Goal: Information Seeking & Learning: Learn about a topic

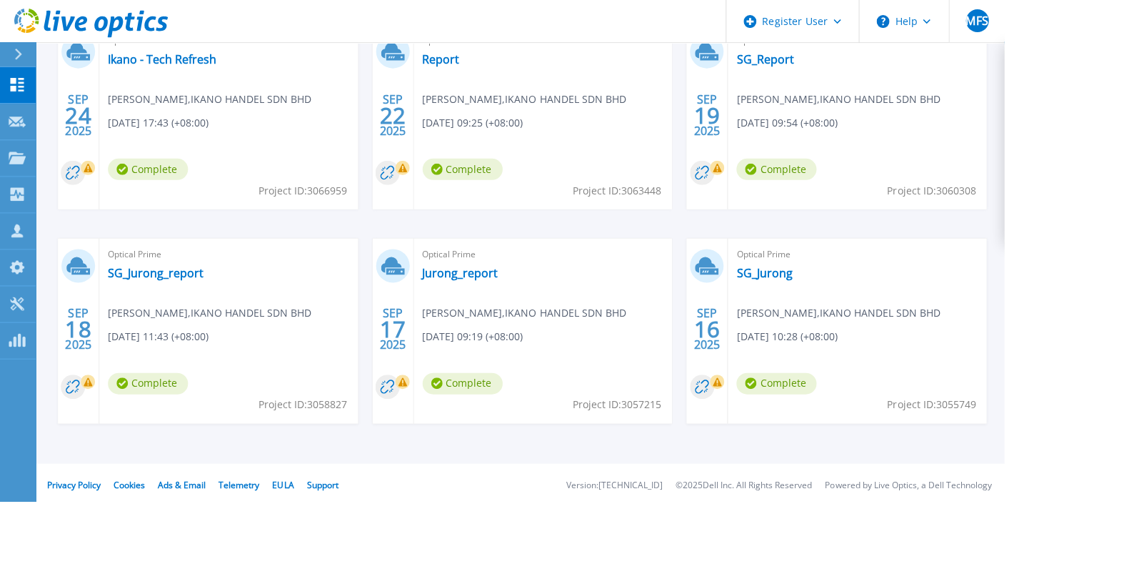
scroll to position [228, 0]
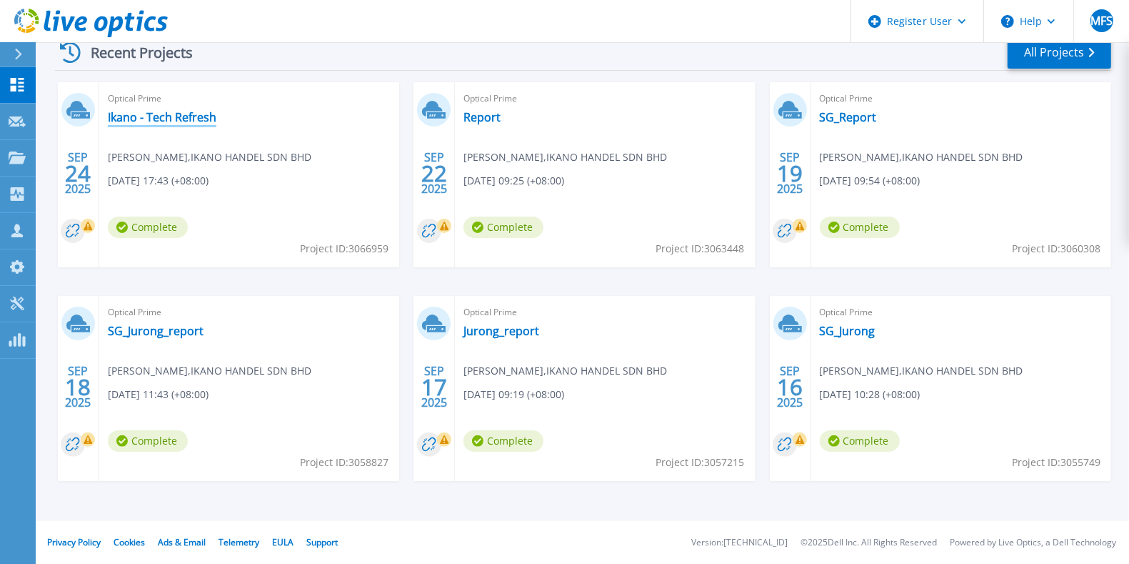
click at [176, 112] on link "Ikano - Tech Refresh" at bounding box center [162, 117] width 109 height 14
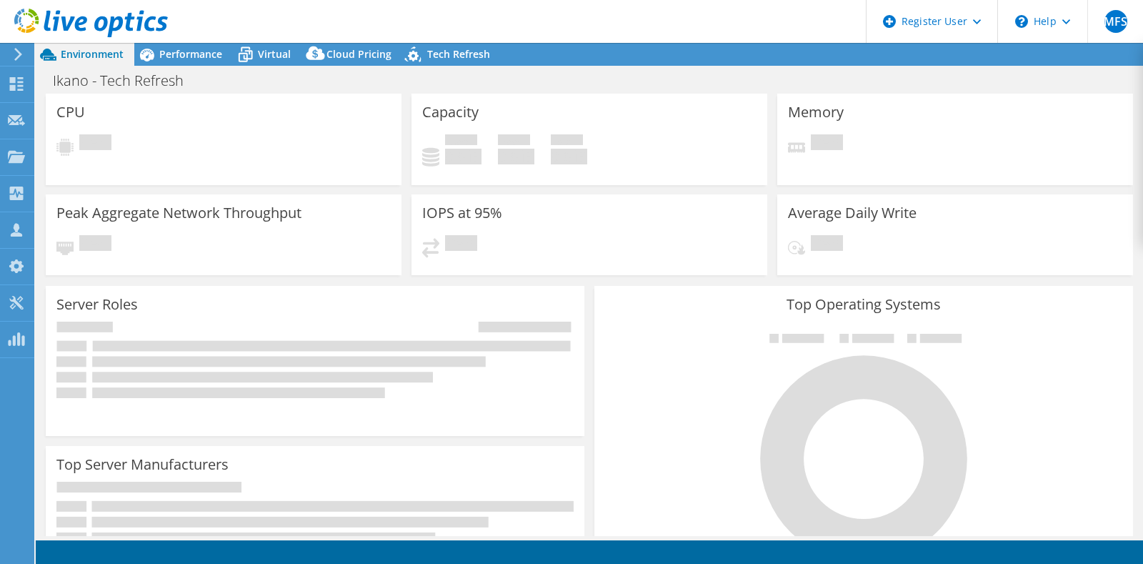
select select "USD"
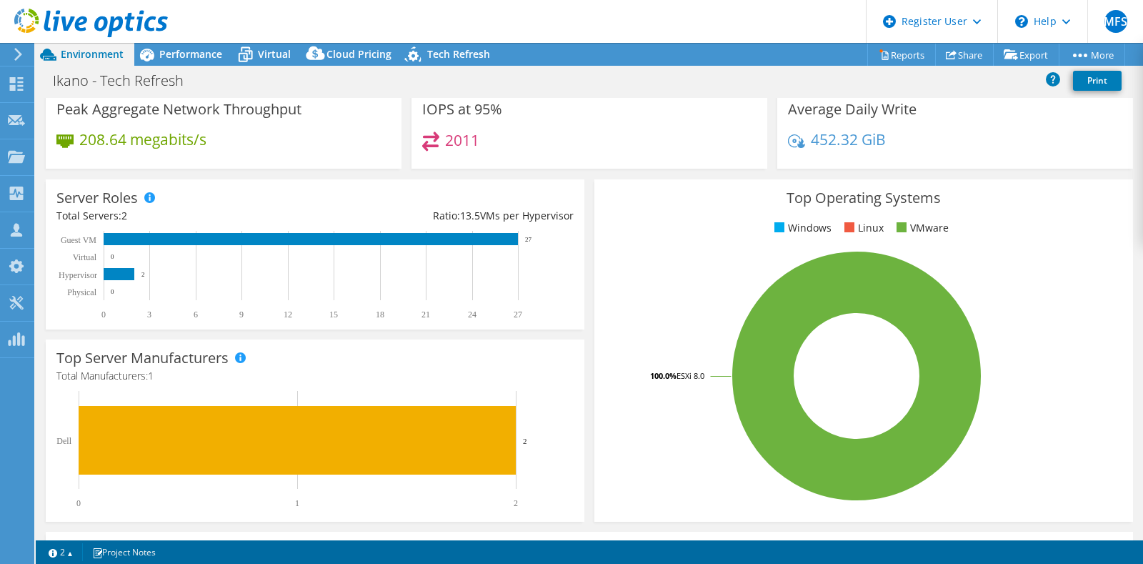
scroll to position [89, 0]
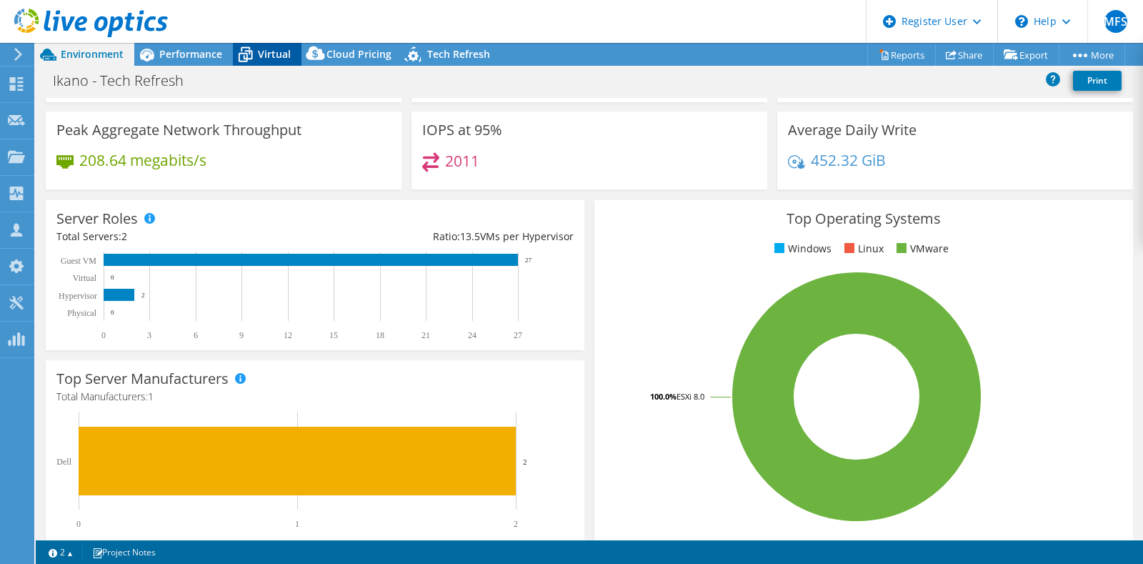
click at [257, 56] on icon at bounding box center [245, 54] width 25 height 25
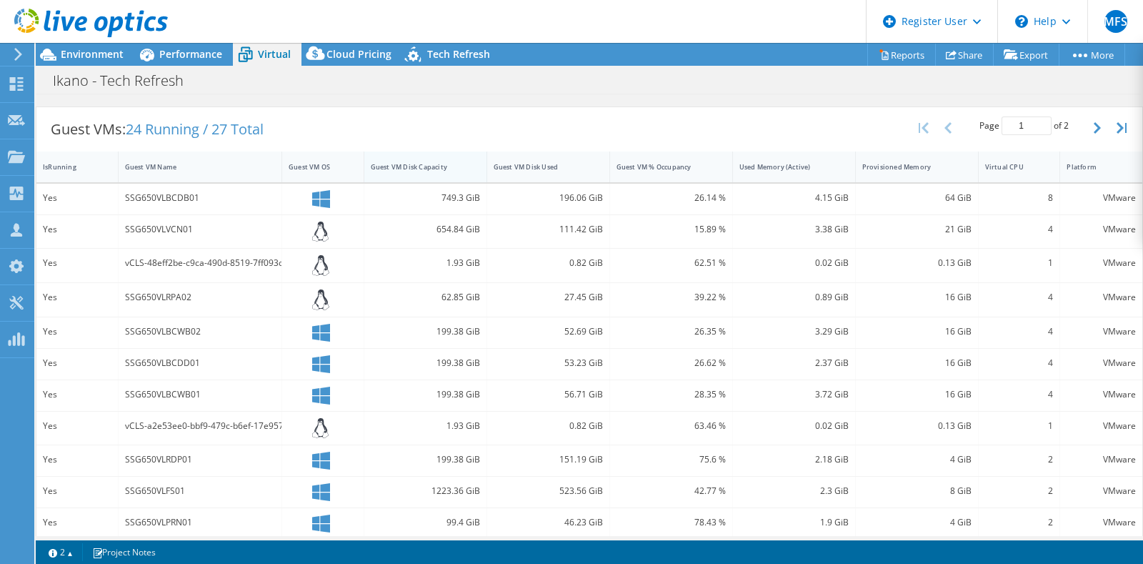
scroll to position [0, 0]
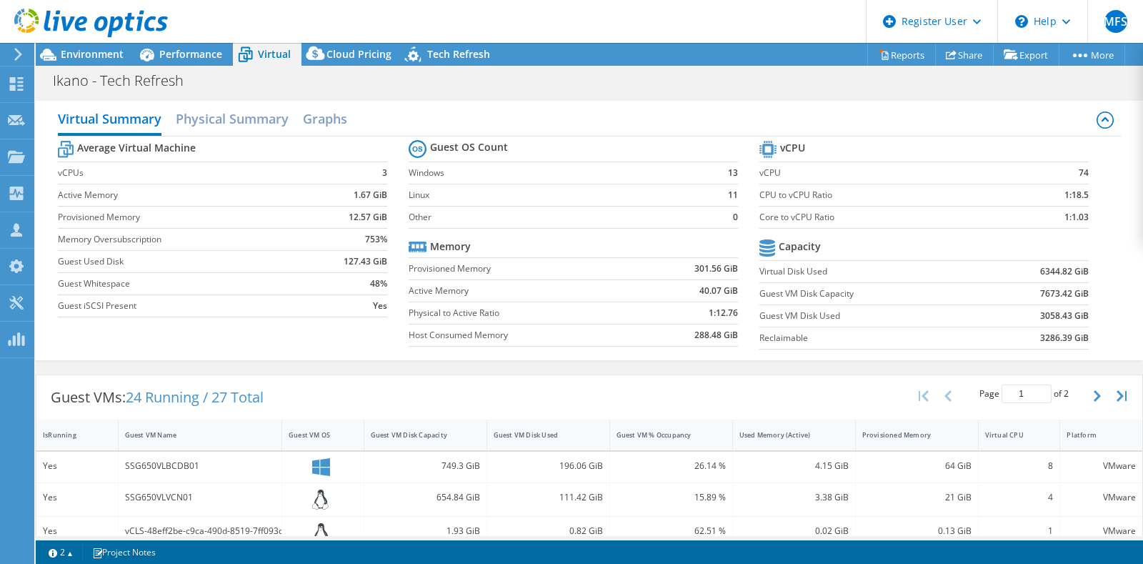
click at [413, 107] on div "Virtual Summary Physical Summary Graphs" at bounding box center [589, 120] width 1063 height 32
click at [157, 50] on icon at bounding box center [146, 54] width 25 height 25
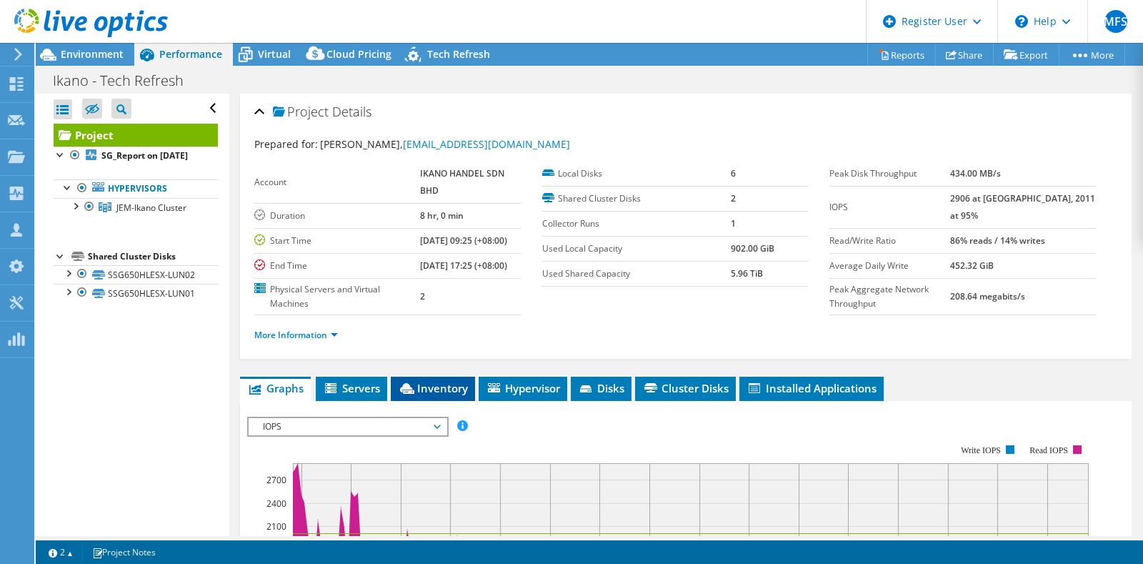
click at [431, 395] on span "Inventory" at bounding box center [433, 388] width 70 height 14
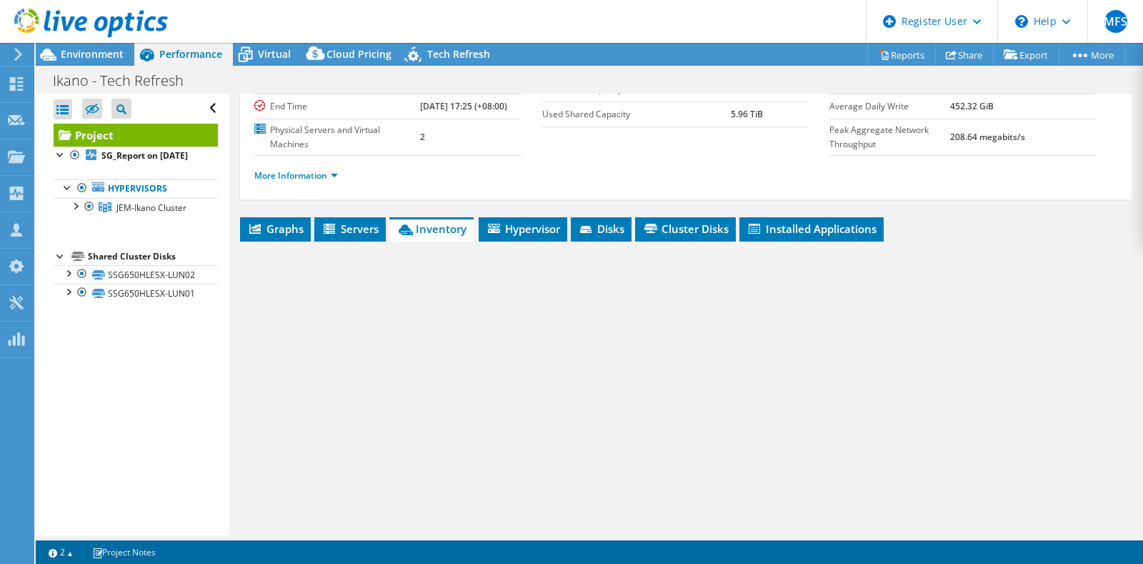
scroll to position [179, 0]
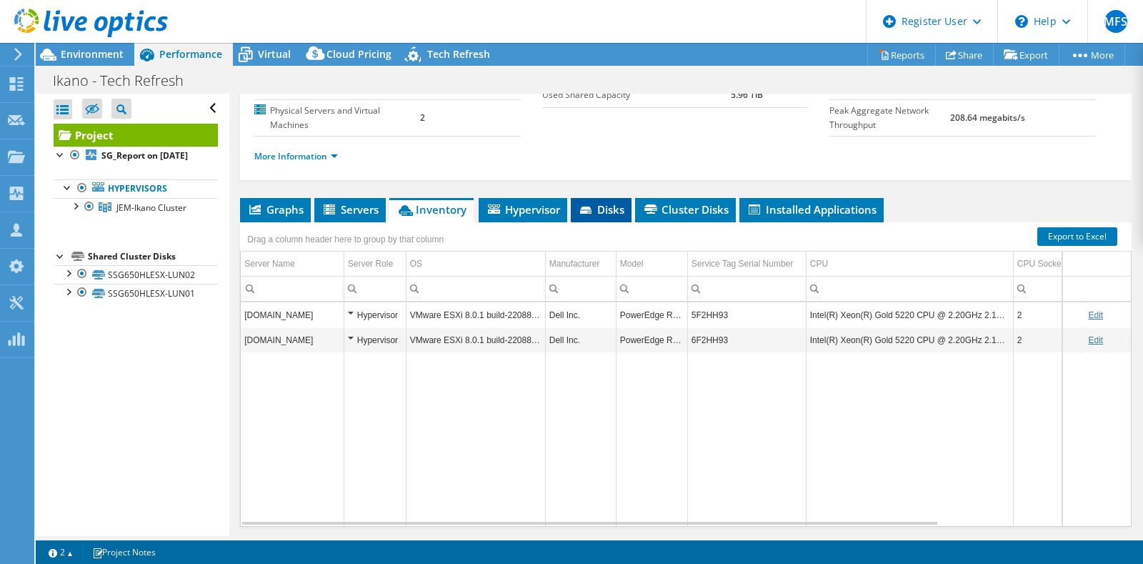
click at [590, 214] on icon at bounding box center [585, 209] width 11 height 7
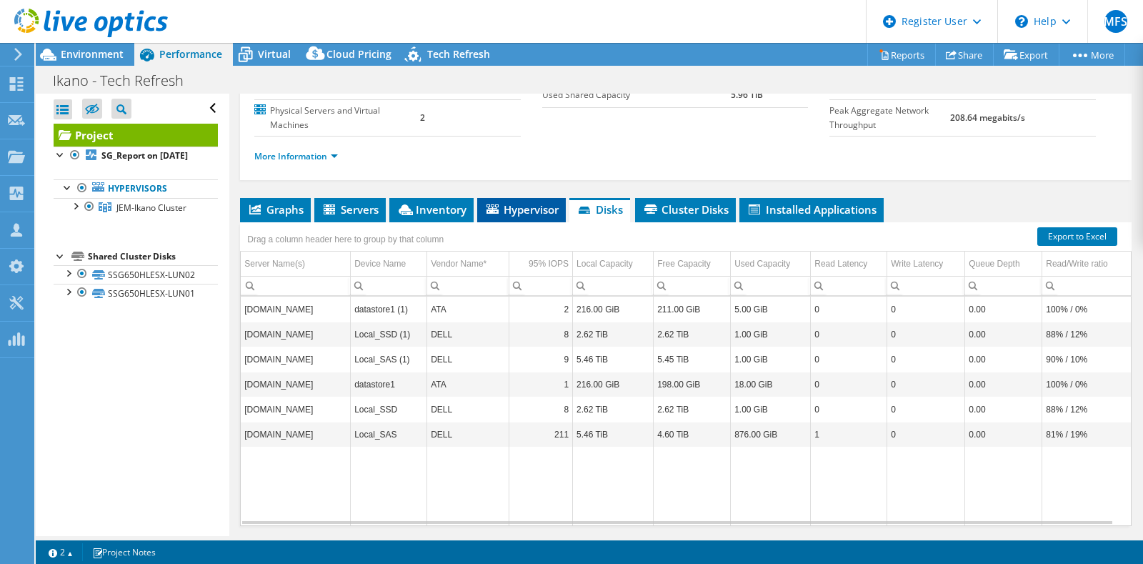
click at [516, 216] on span "Hypervisor" at bounding box center [521, 209] width 74 height 14
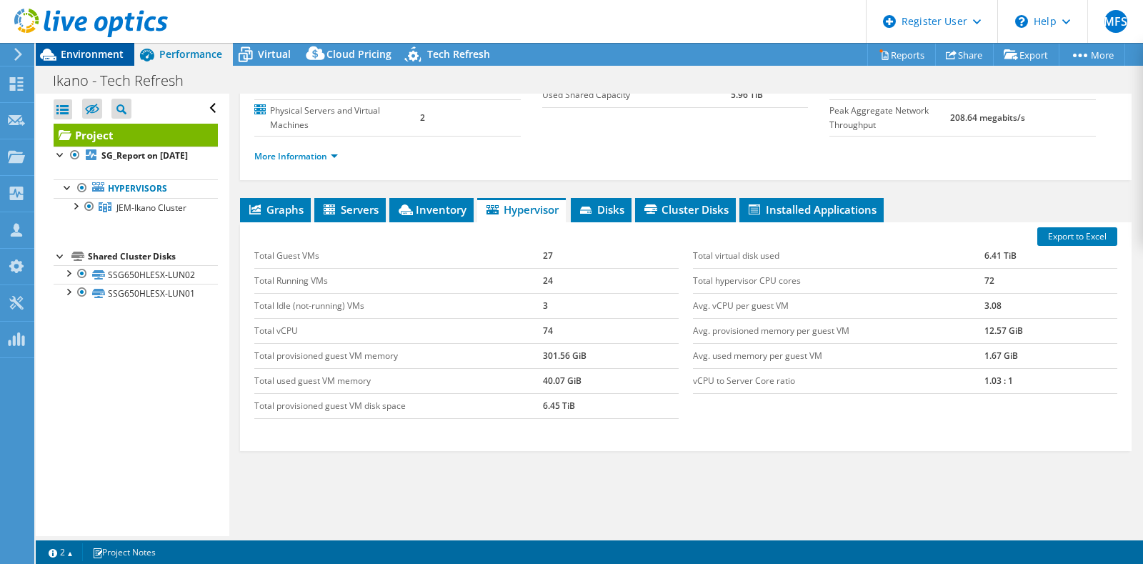
click at [93, 50] on span "Environment" at bounding box center [92, 54] width 63 height 14
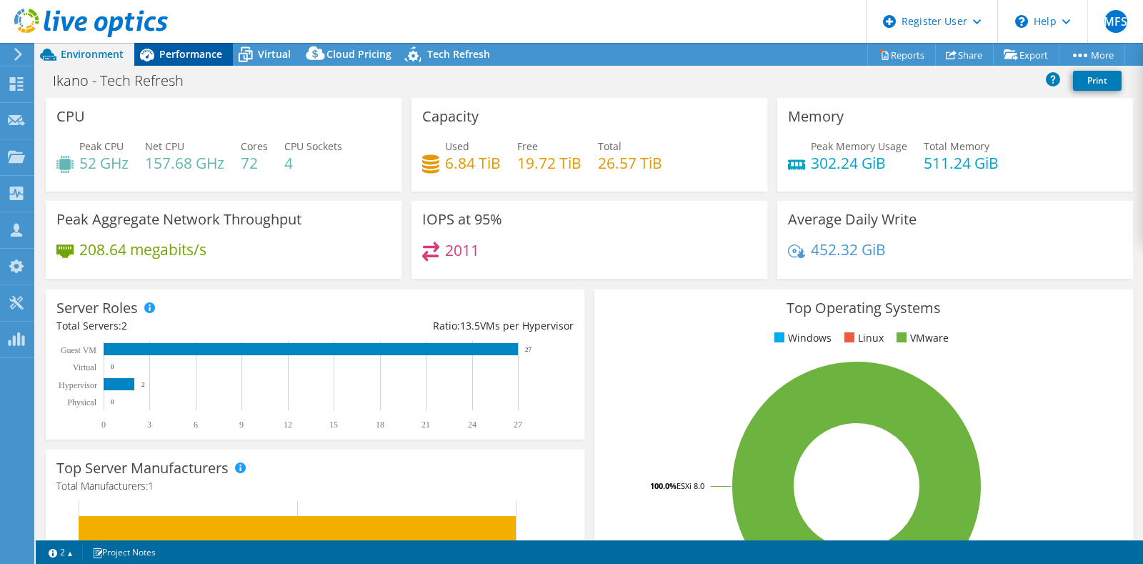
click at [186, 64] on div "Performance" at bounding box center [183, 54] width 99 height 23
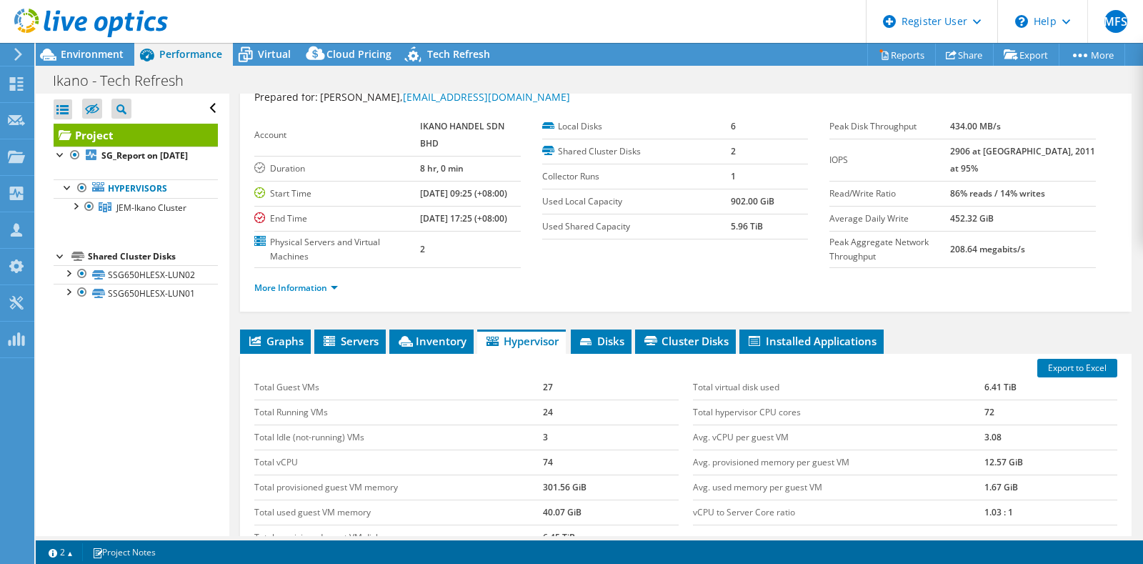
scroll to position [0, 0]
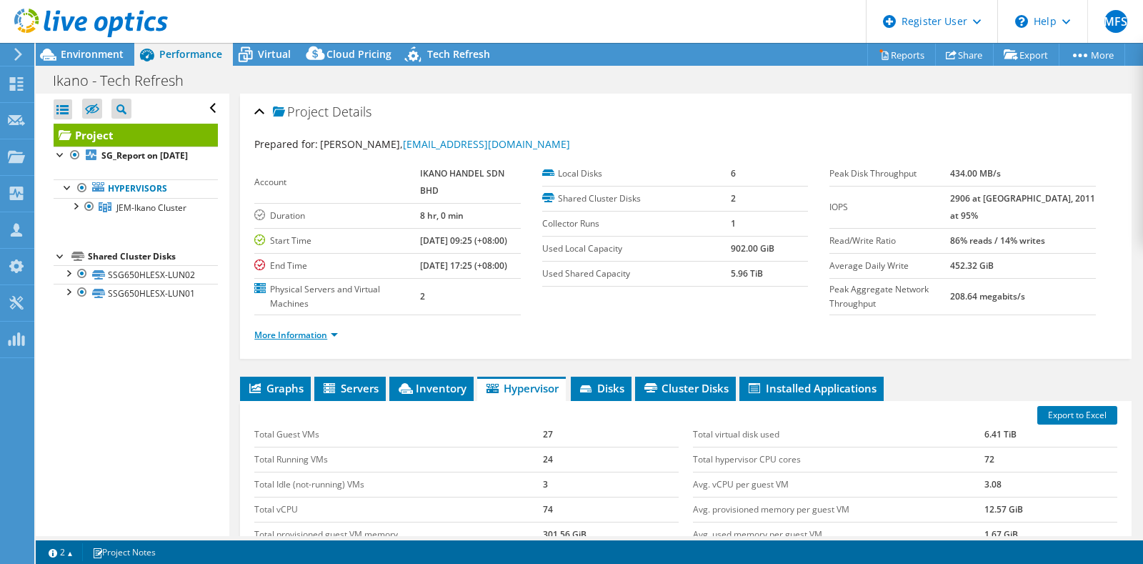
click at [306, 341] on link "More Information" at bounding box center [296, 335] width 84 height 12
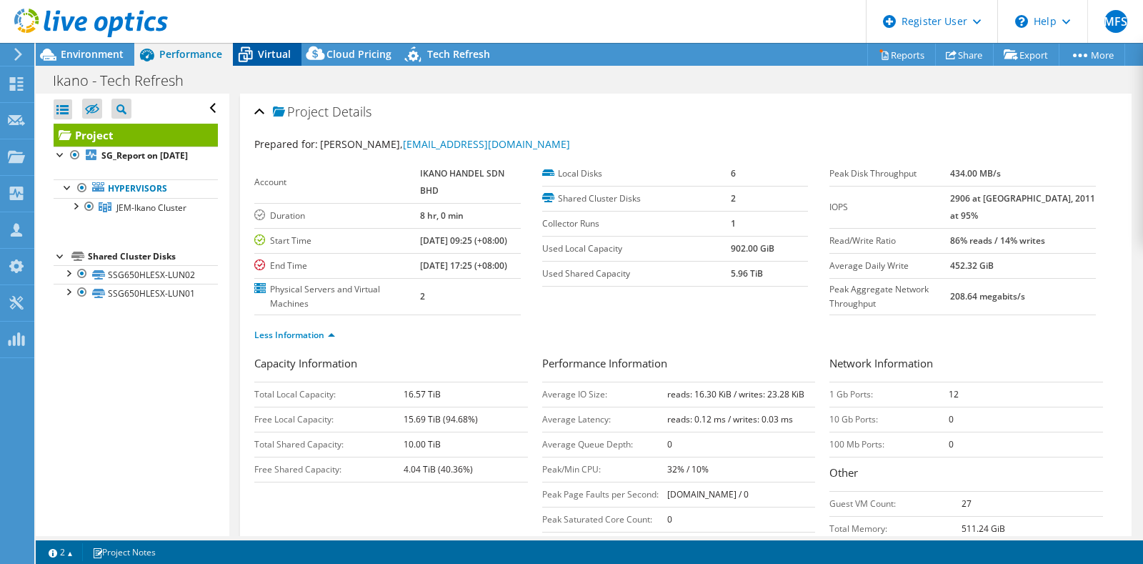
click at [264, 54] on span "Virtual" at bounding box center [274, 54] width 33 height 14
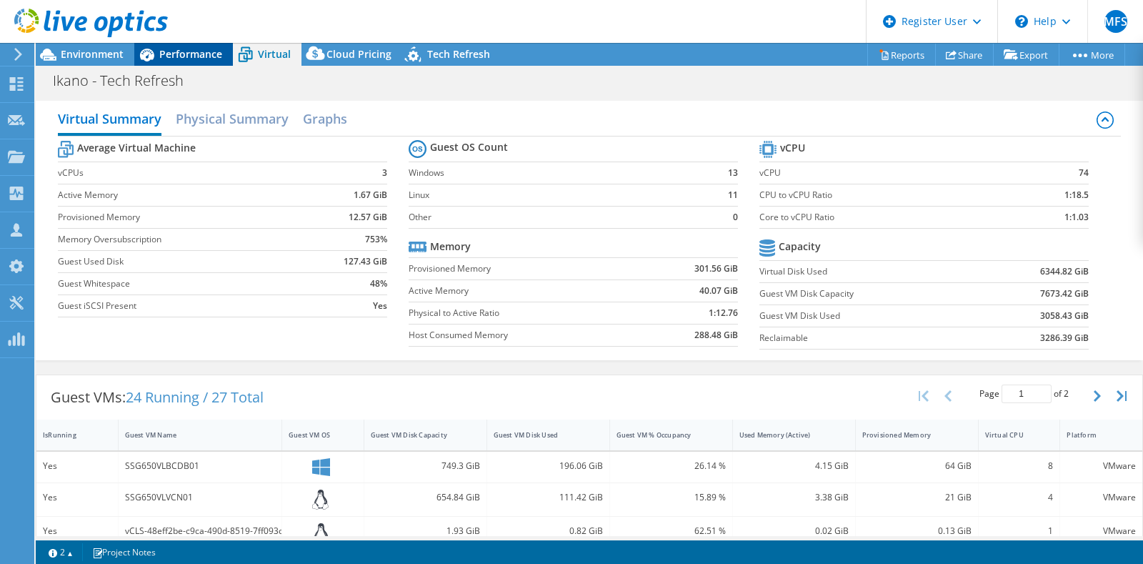
click at [156, 48] on icon at bounding box center [146, 54] width 25 height 25
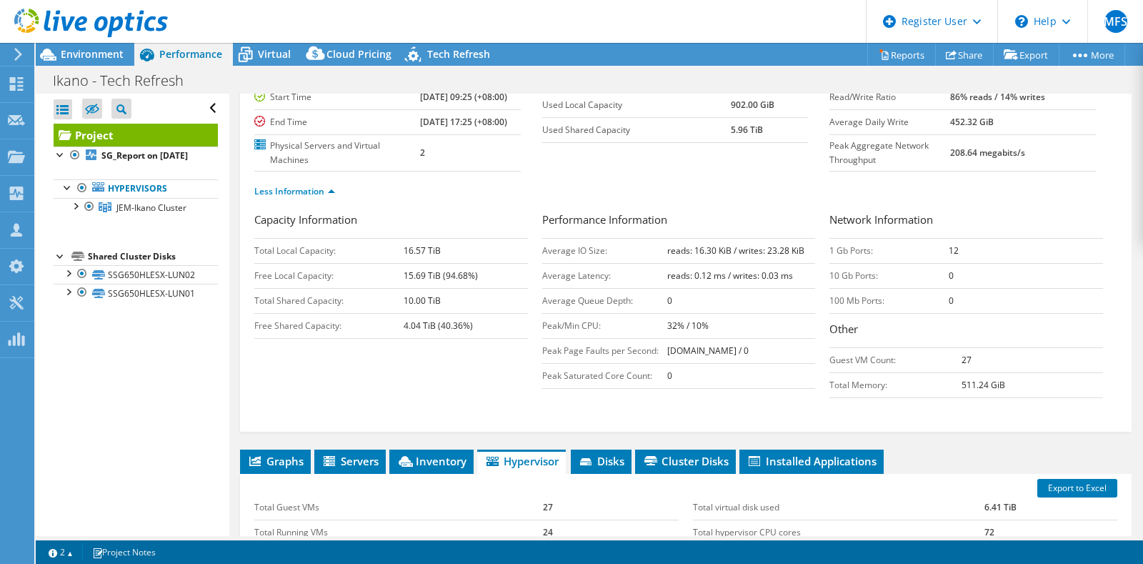
scroll to position [179, 0]
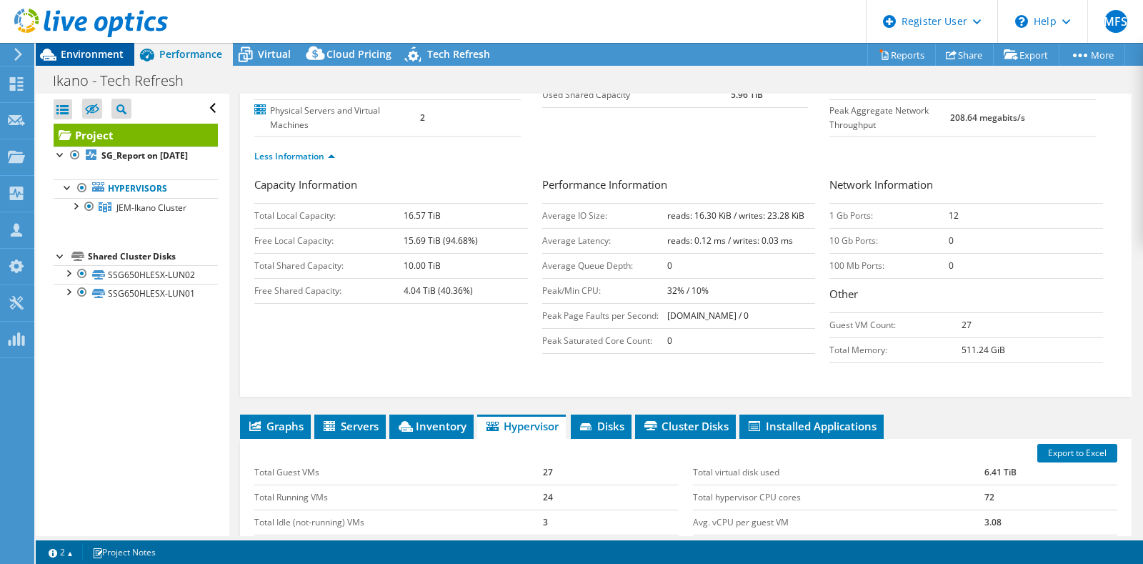
click at [63, 54] on span "Environment" at bounding box center [92, 54] width 63 height 14
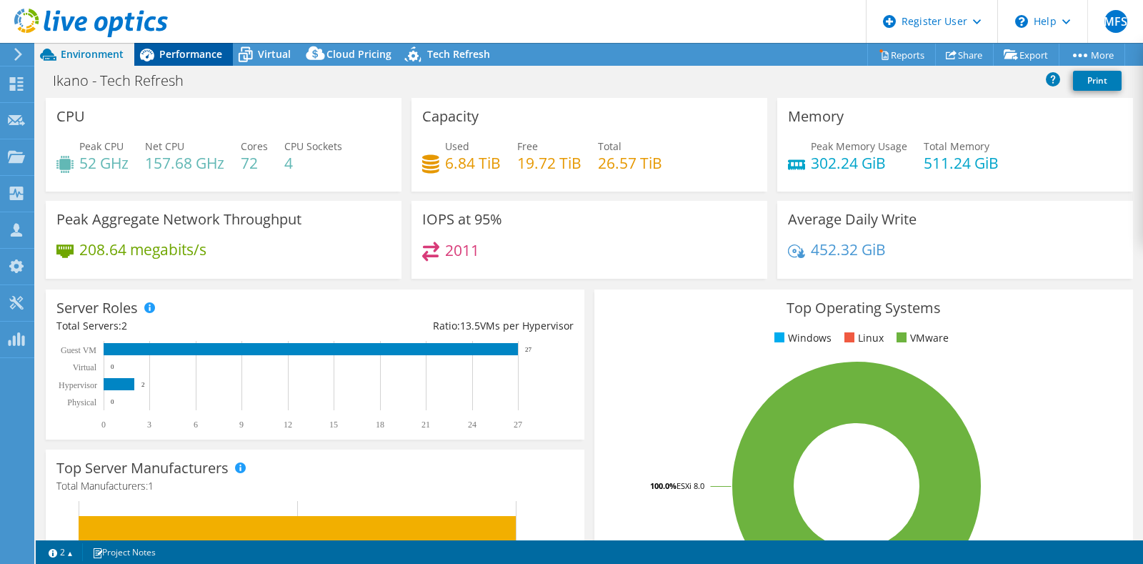
click at [194, 54] on span "Performance" at bounding box center [190, 54] width 63 height 14
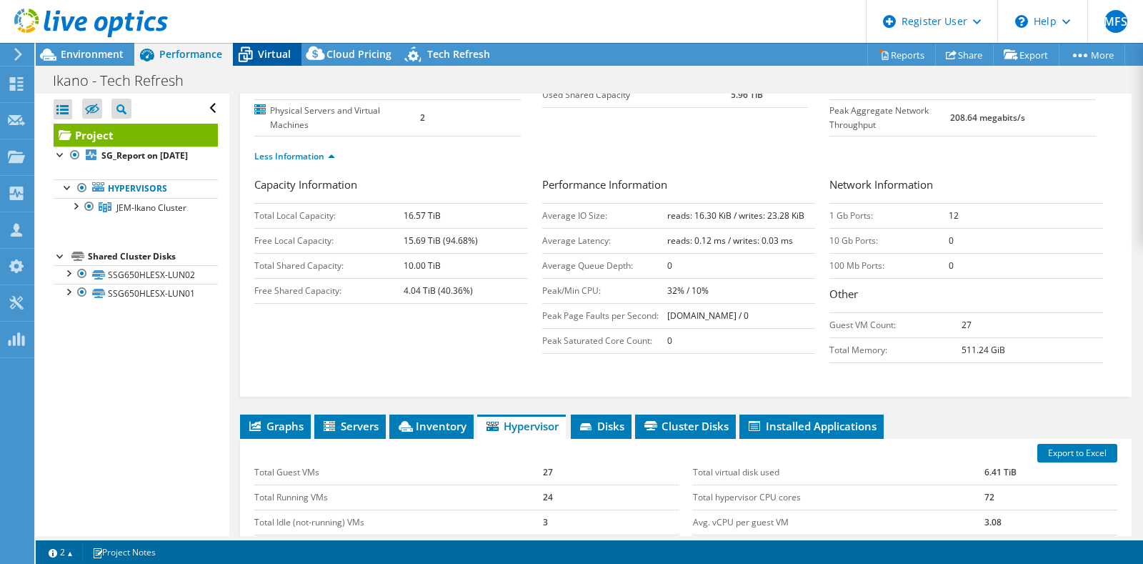
click at [249, 46] on icon at bounding box center [245, 54] width 25 height 25
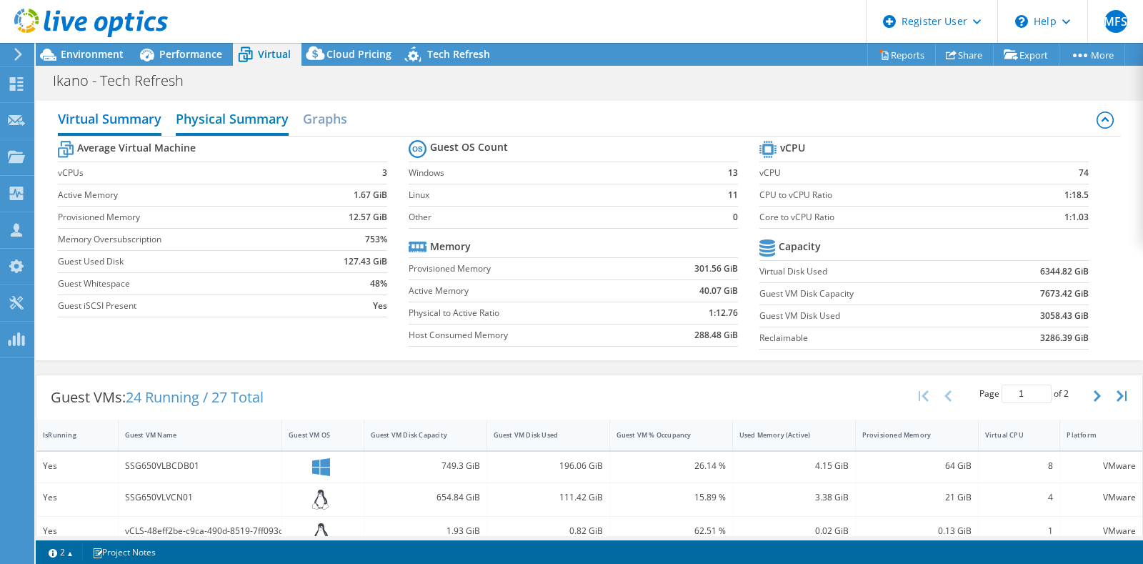
click at [229, 114] on h2 "Physical Summary" at bounding box center [232, 119] width 113 height 31
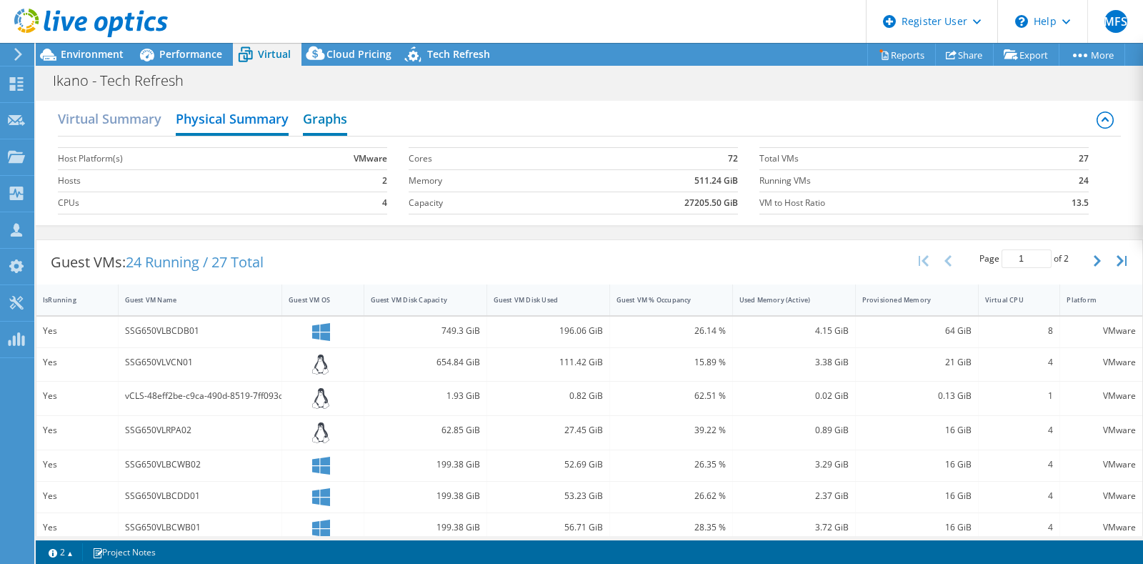
click at [309, 116] on h2 "Graphs" at bounding box center [325, 119] width 44 height 31
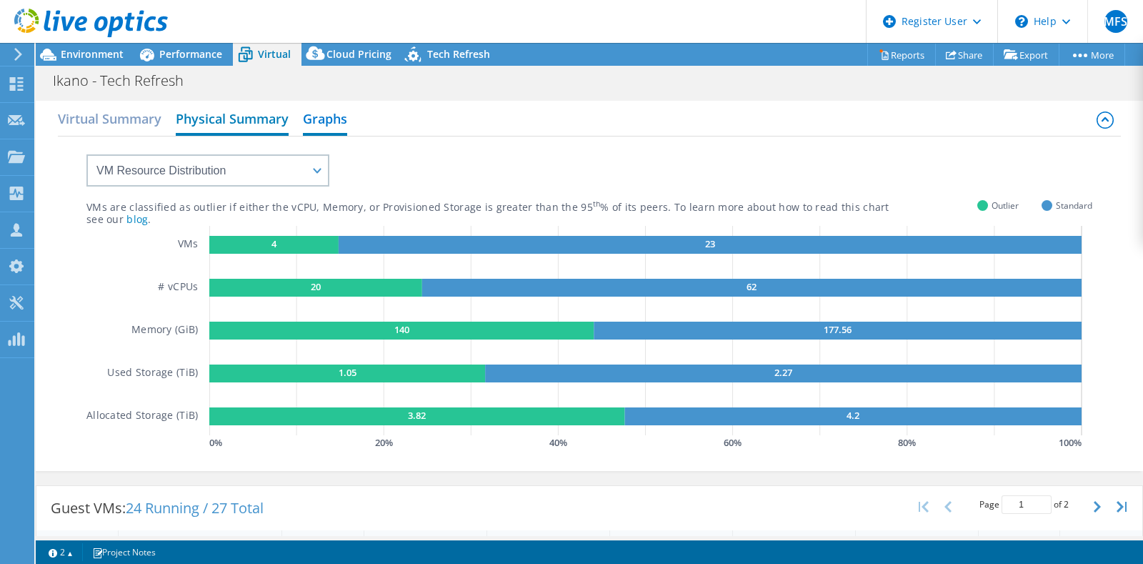
click at [223, 106] on h2 "Physical Summary" at bounding box center [232, 119] width 113 height 31
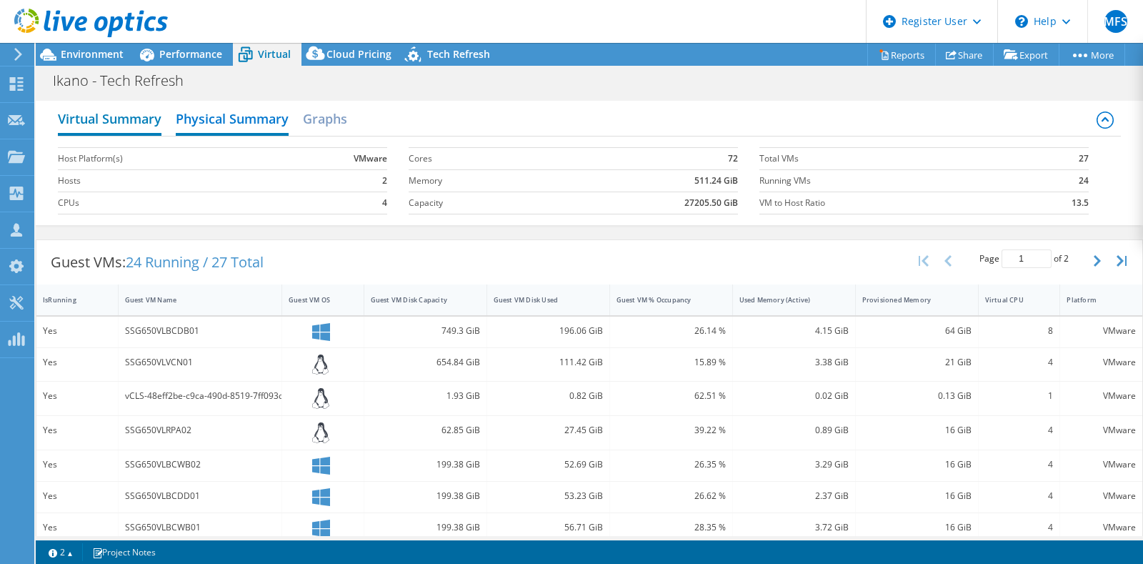
click at [141, 114] on h2 "Virtual Summary" at bounding box center [110, 119] width 104 height 31
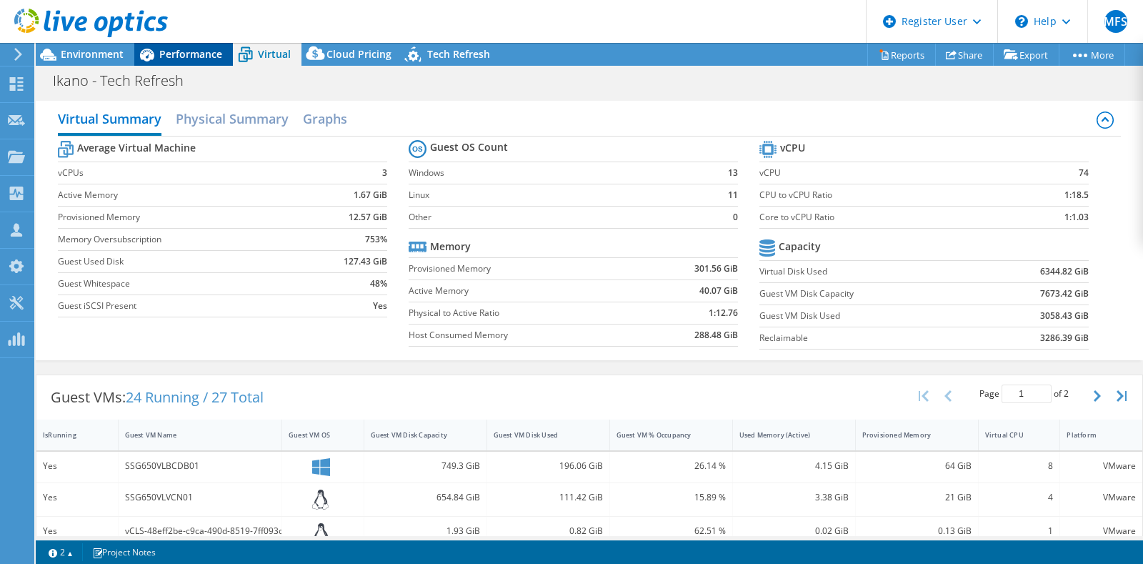
click at [168, 54] on span "Performance" at bounding box center [190, 54] width 63 height 14
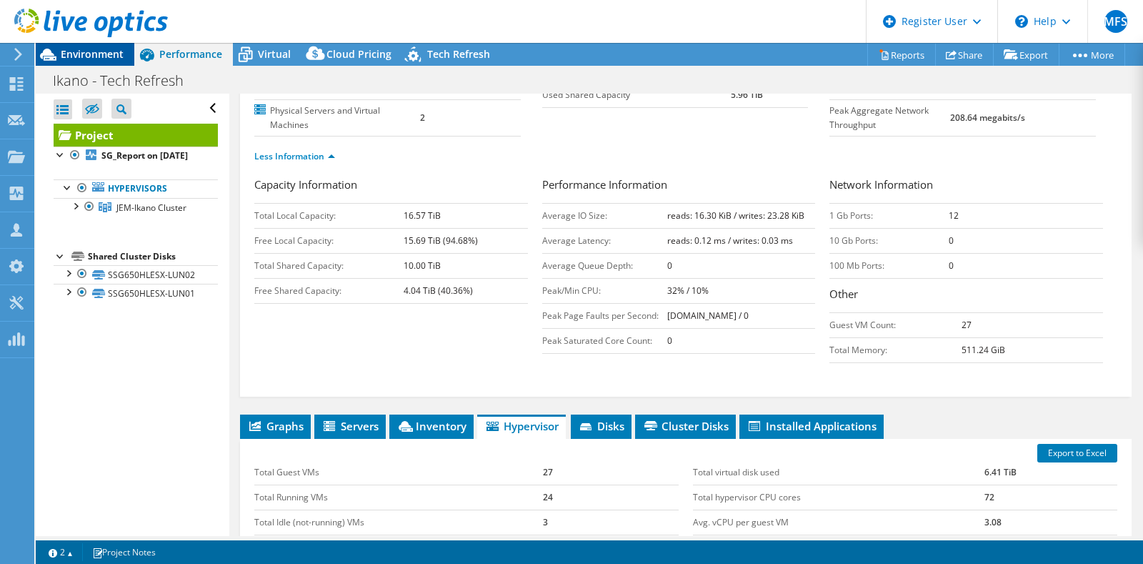
click at [76, 55] on span "Environment" at bounding box center [92, 54] width 63 height 14
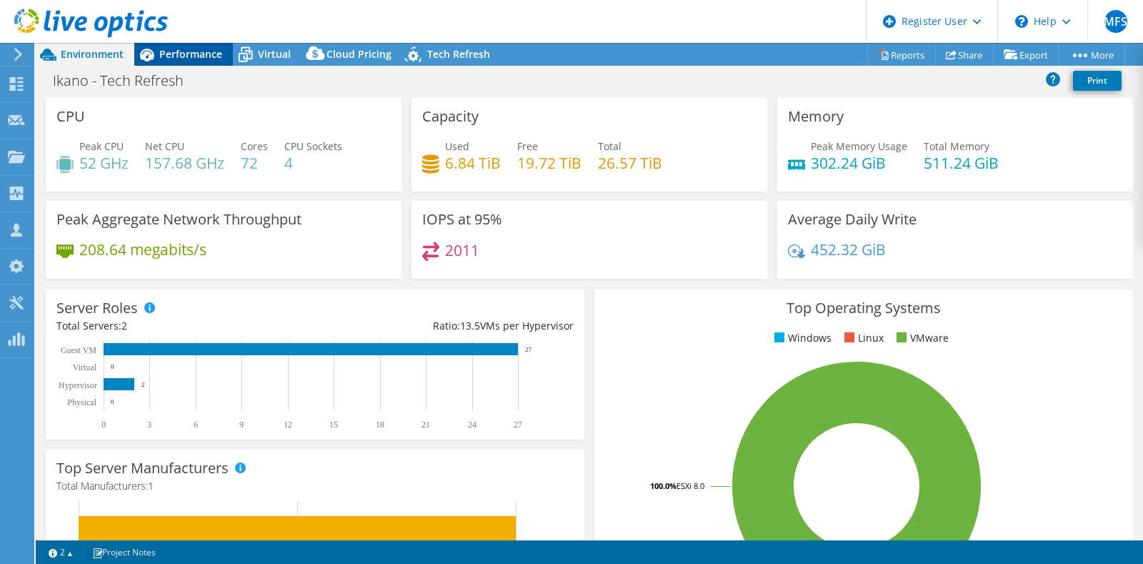
click at [179, 55] on span "Performance" at bounding box center [190, 54] width 63 height 14
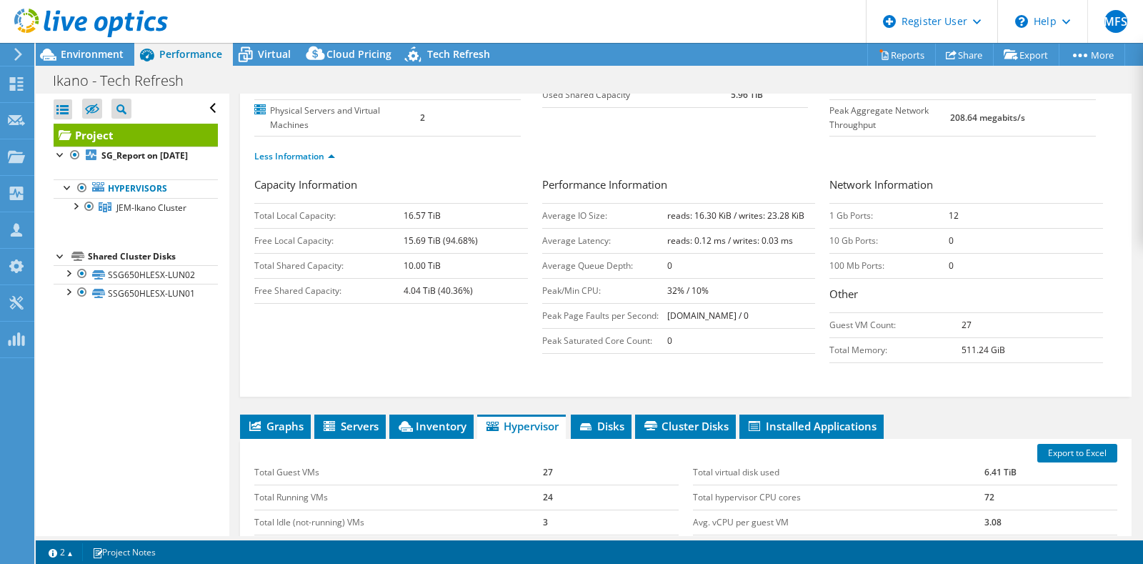
scroll to position [0, 0]
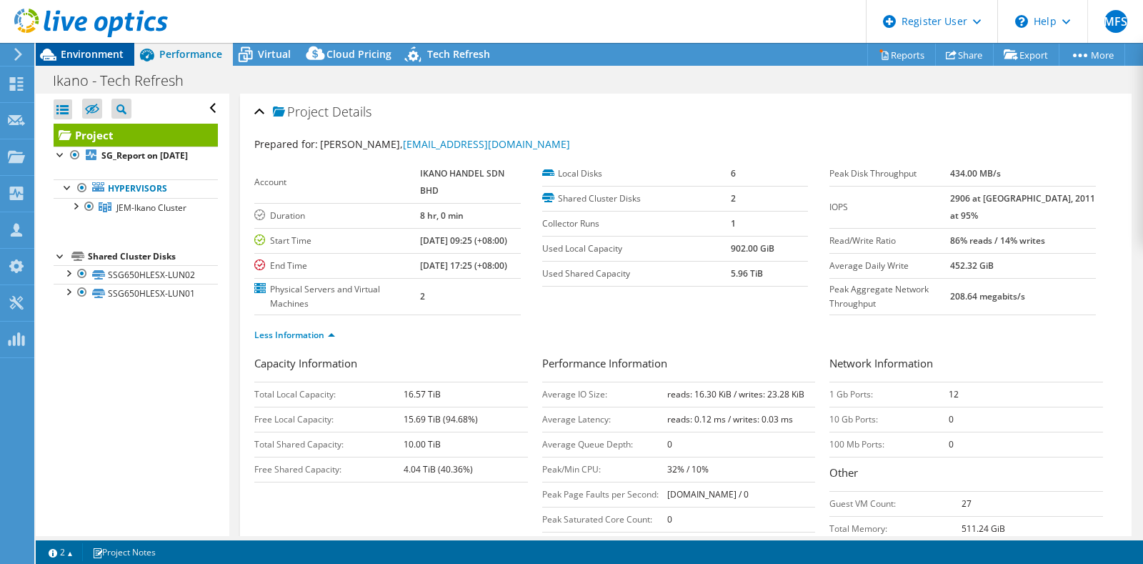
click at [106, 56] on span "Environment" at bounding box center [92, 54] width 63 height 14
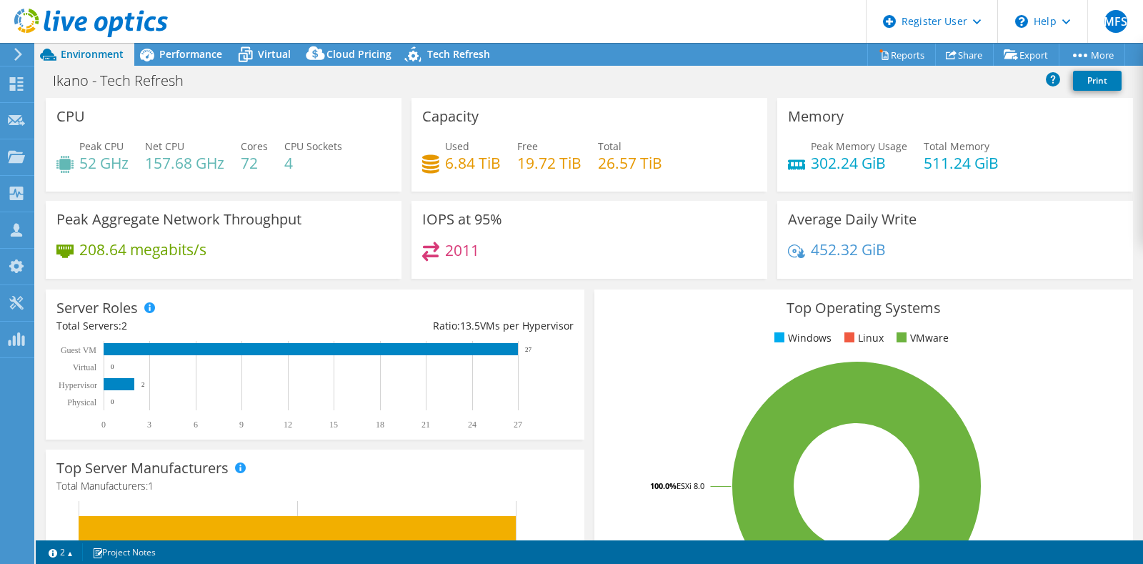
click at [179, 39] on header "MFS Dell User Mohammed Faizan S Mohammed.Faizan1@dell.com Dell My Profile Log O…" at bounding box center [571, 21] width 1143 height 43
click at [177, 46] on div "Performance" at bounding box center [183, 54] width 99 height 23
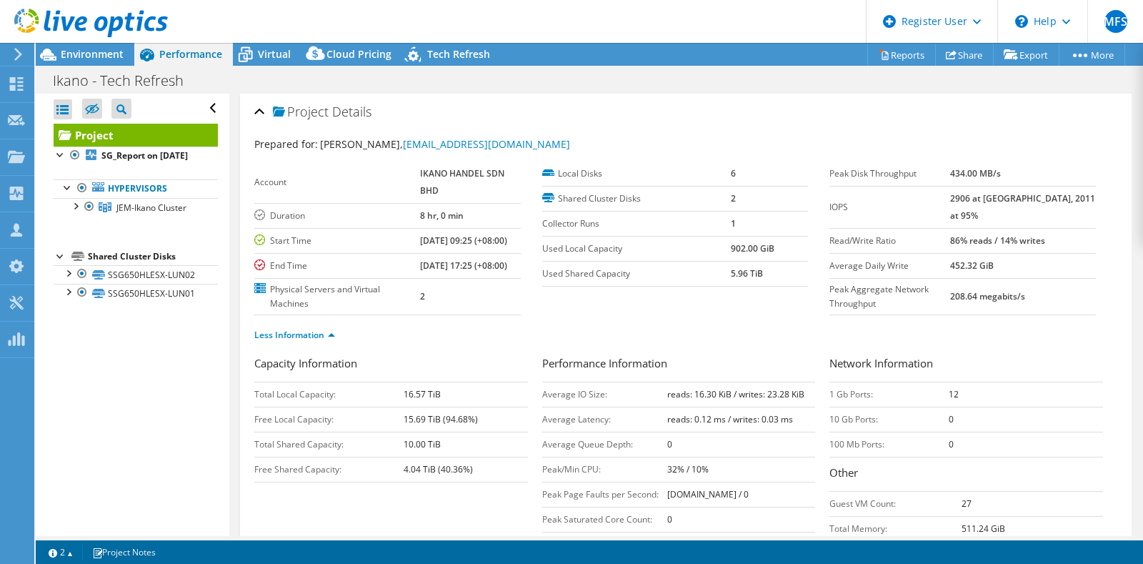
scroll to position [179, 0]
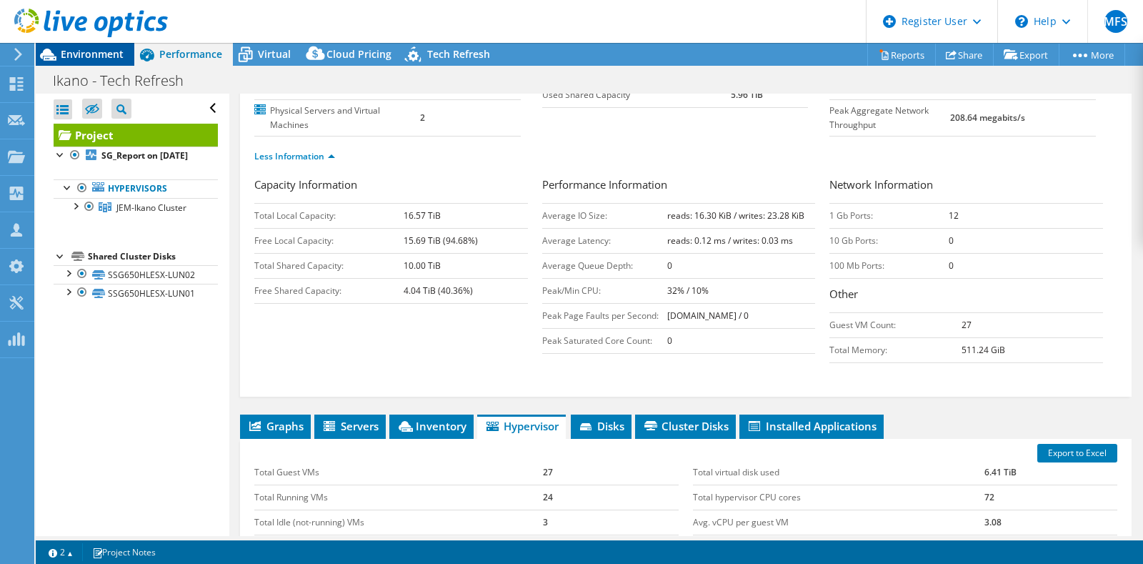
click at [79, 55] on span "Environment" at bounding box center [92, 54] width 63 height 14
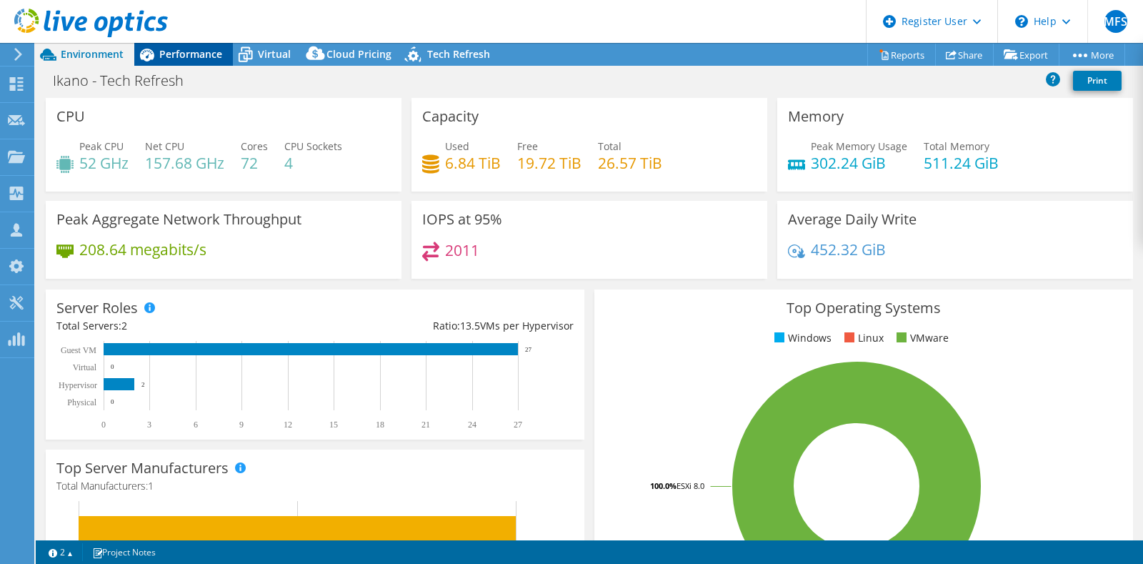
click at [158, 56] on icon at bounding box center [146, 54] width 25 height 25
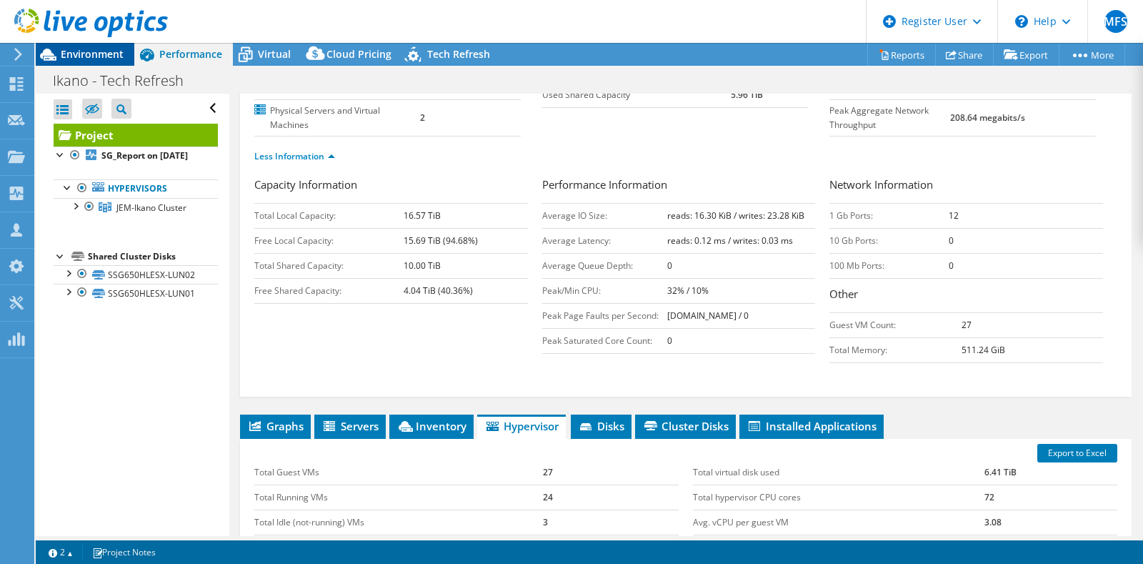
click at [75, 47] on span "Environment" at bounding box center [92, 54] width 63 height 14
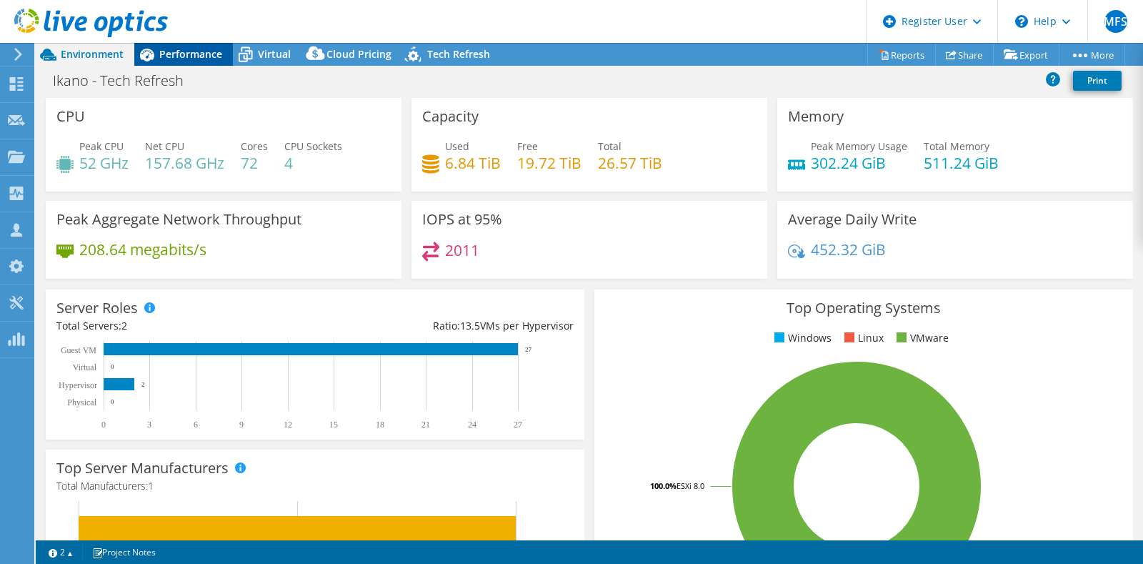
click at [178, 65] on div "Performance" at bounding box center [183, 54] width 99 height 23
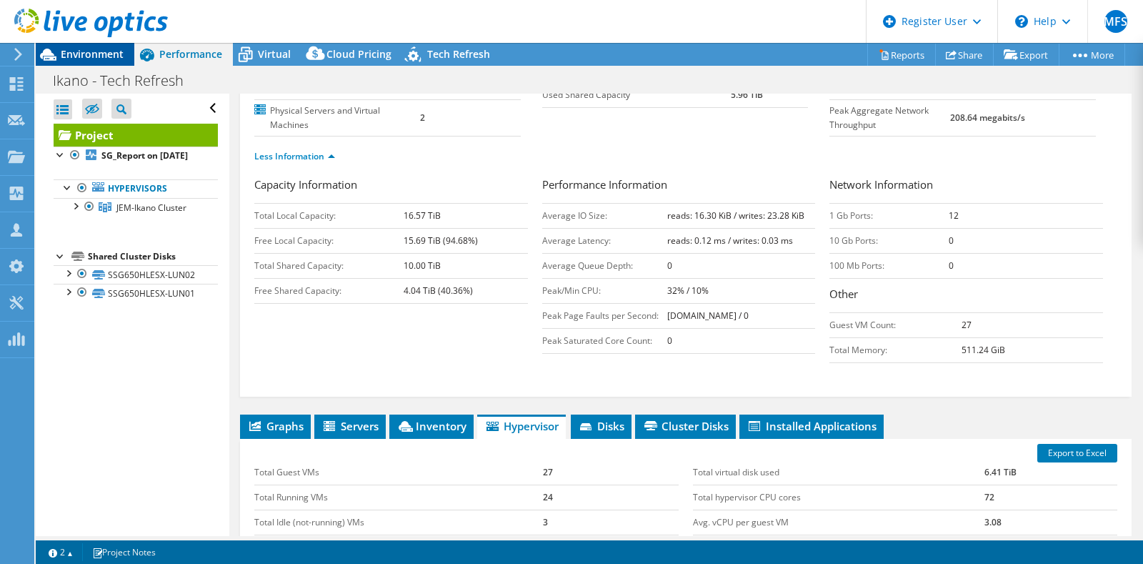
click at [69, 50] on span "Environment" at bounding box center [92, 54] width 63 height 14
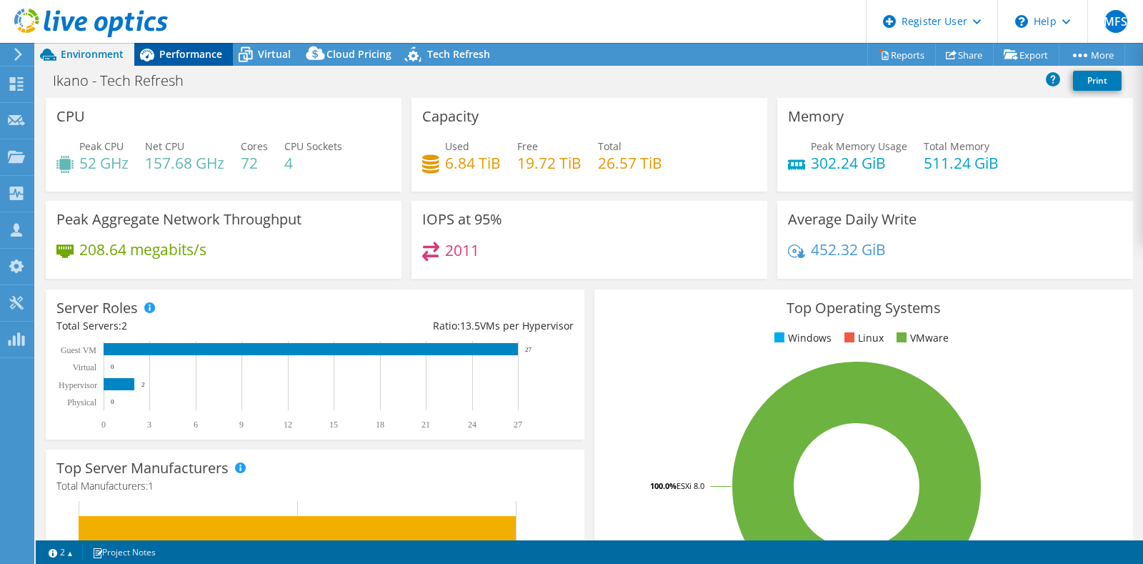
click at [181, 64] on div "Performance" at bounding box center [183, 54] width 99 height 23
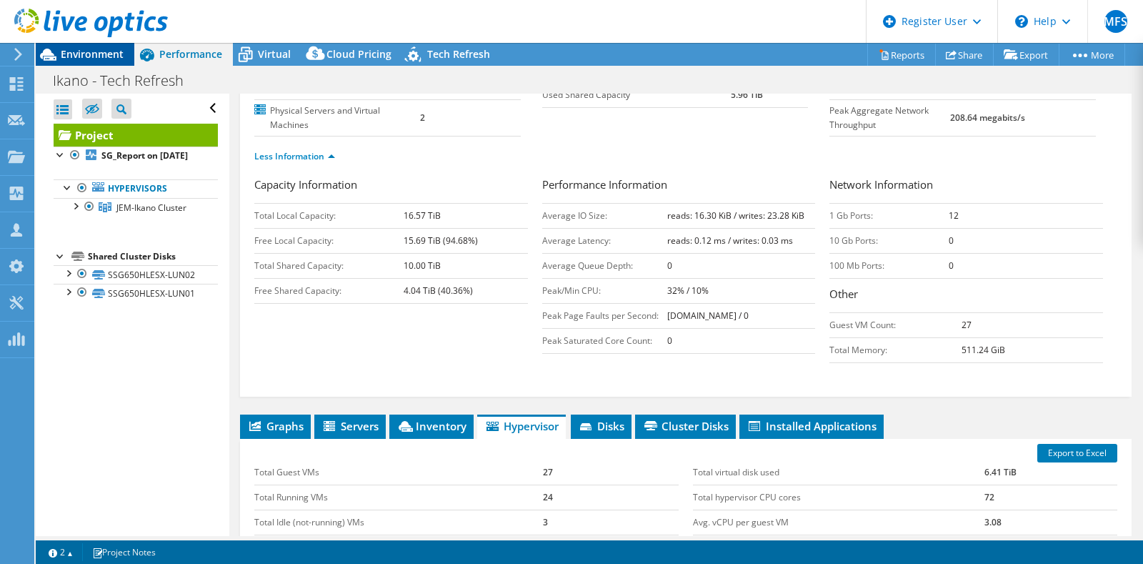
click at [104, 50] on span "Environment" at bounding box center [92, 54] width 63 height 14
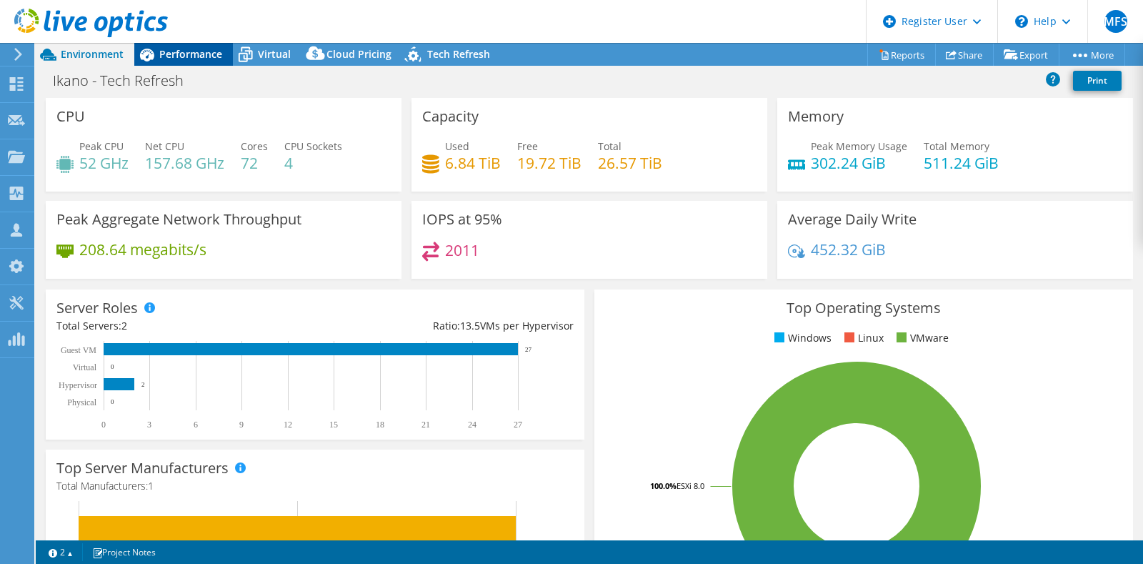
click at [181, 61] on div "Performance" at bounding box center [183, 54] width 99 height 23
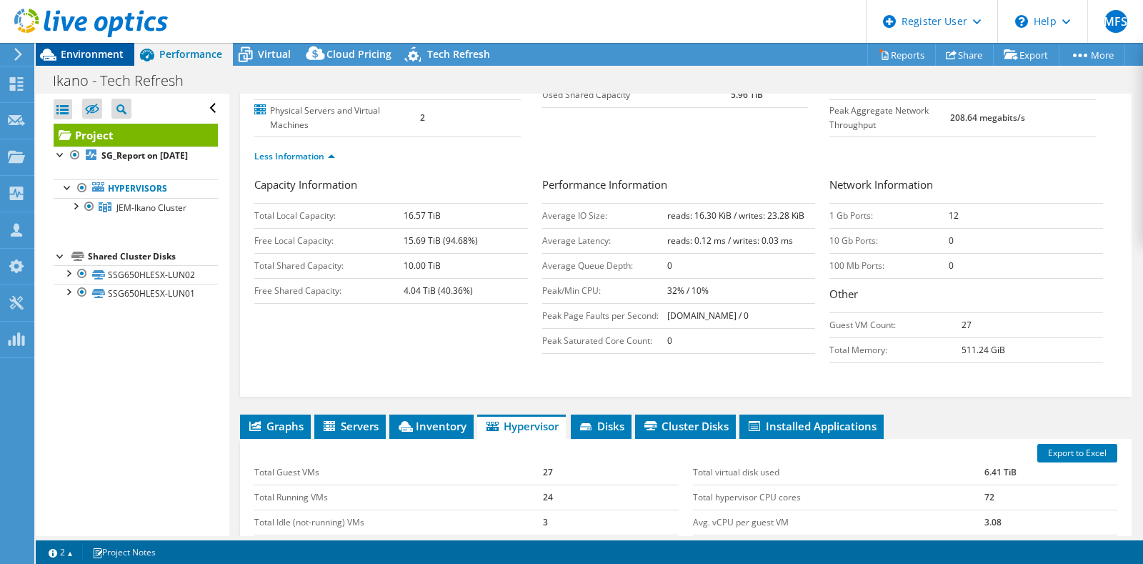
click at [71, 57] on span "Environment" at bounding box center [92, 54] width 63 height 14
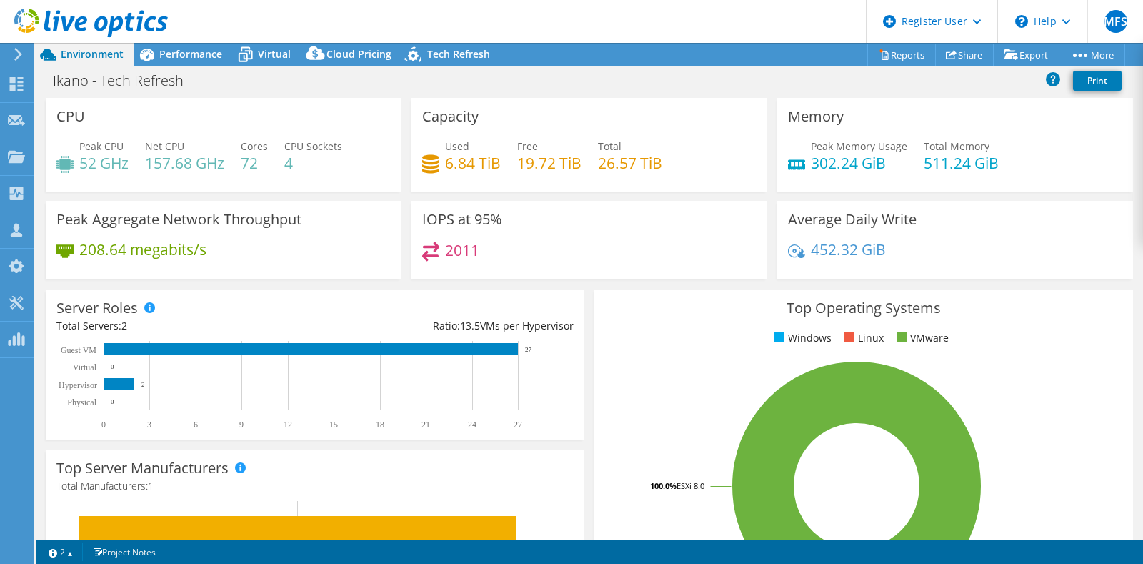
click at [165, 46] on div at bounding box center [84, 24] width 168 height 48
click at [161, 61] on div "Performance" at bounding box center [183, 54] width 99 height 23
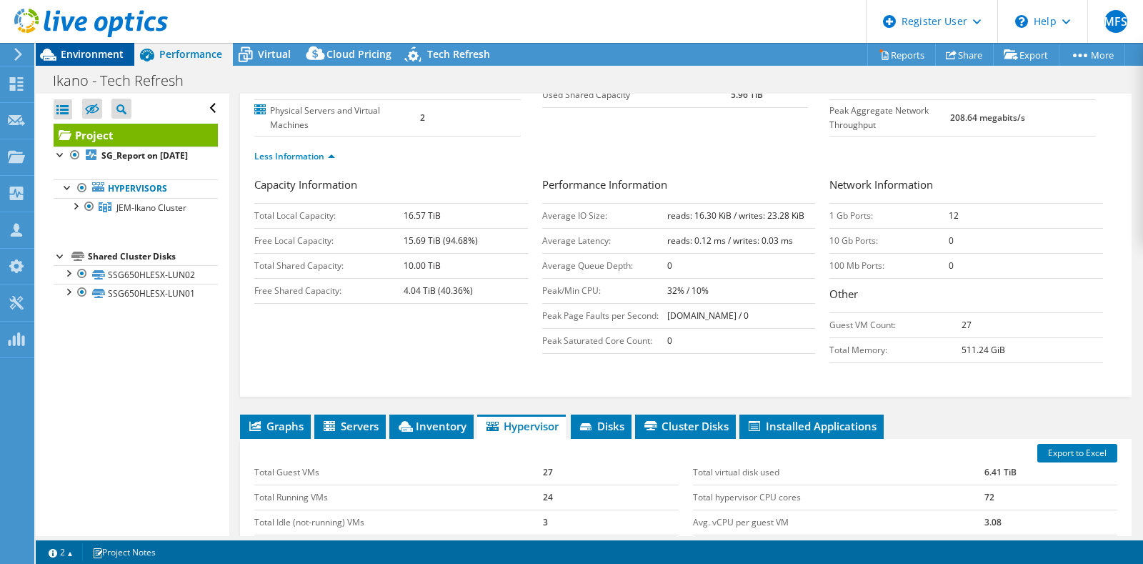
click at [87, 51] on span "Environment" at bounding box center [92, 54] width 63 height 14
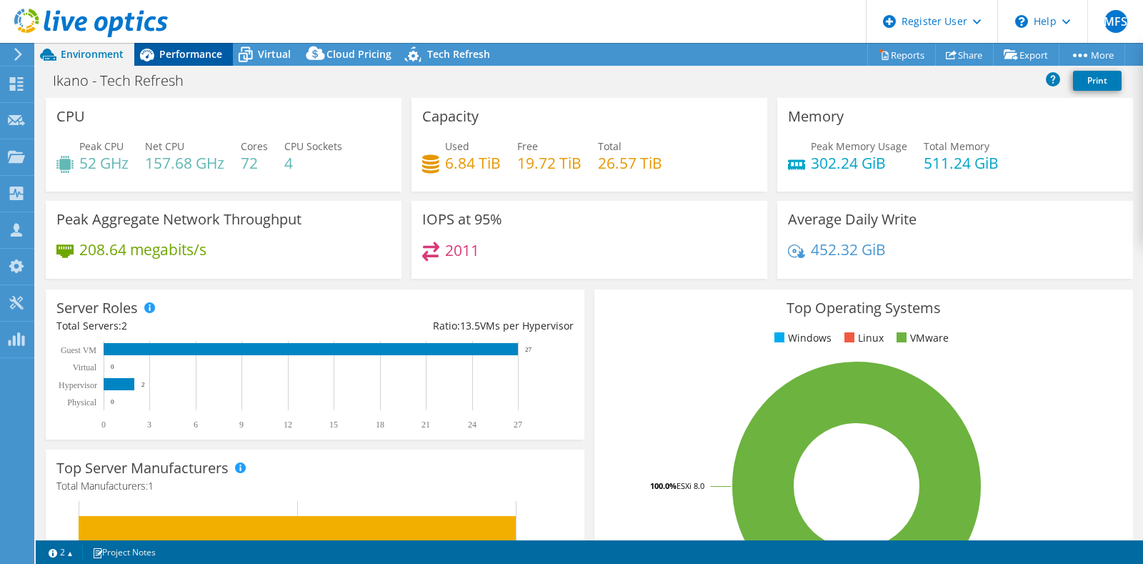
click at [193, 63] on div "Performance" at bounding box center [183, 54] width 99 height 23
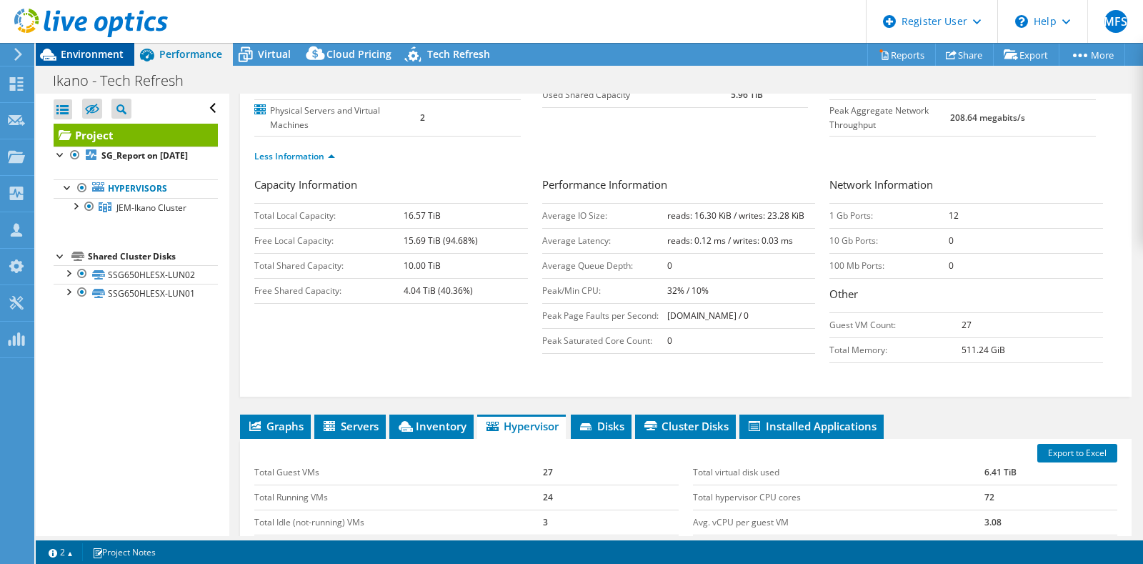
click at [81, 54] on span "Environment" at bounding box center [92, 54] width 63 height 14
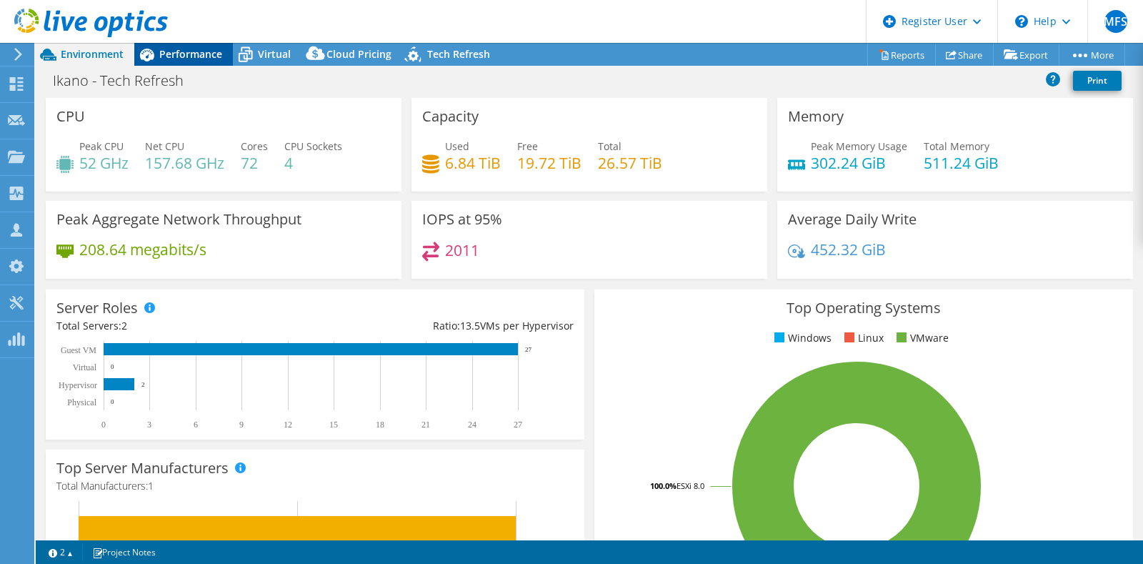
click at [159, 59] on span "Performance" at bounding box center [190, 54] width 63 height 14
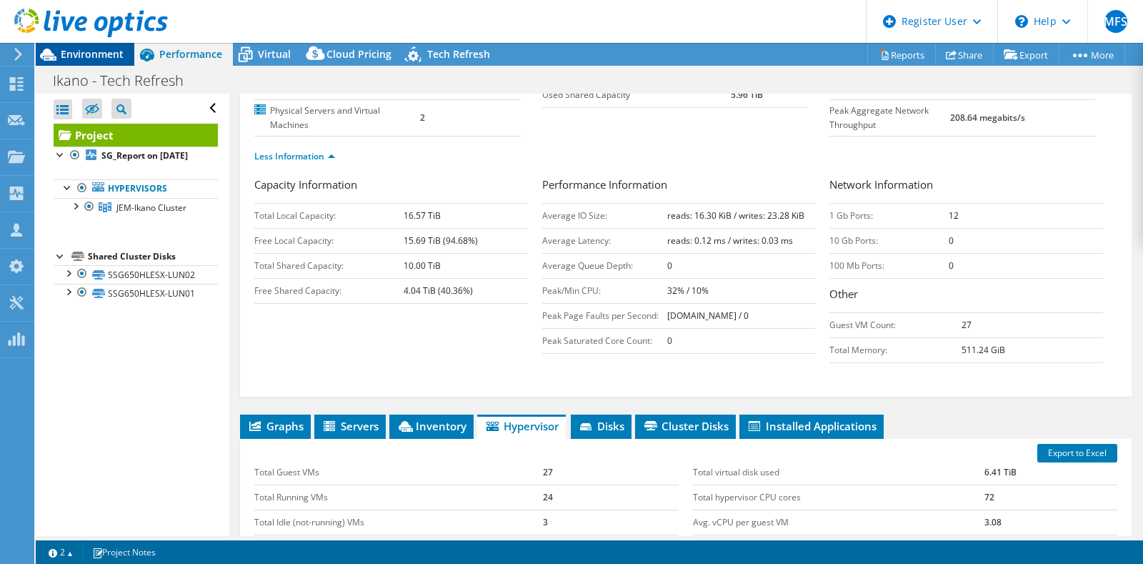
click at [56, 59] on icon at bounding box center [48, 54] width 25 height 25
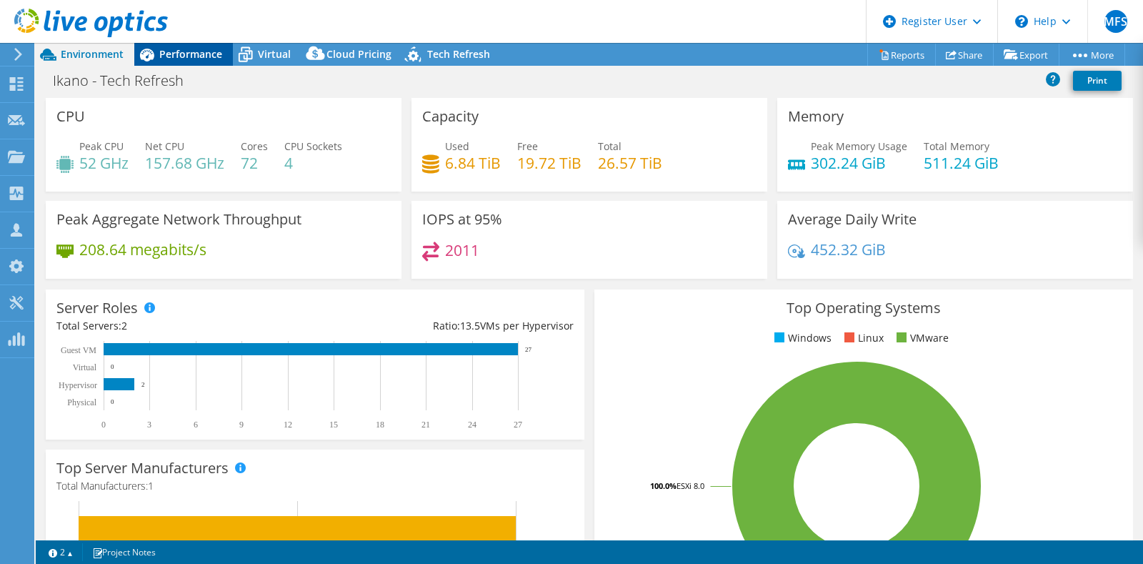
click at [183, 51] on span "Performance" at bounding box center [190, 54] width 63 height 14
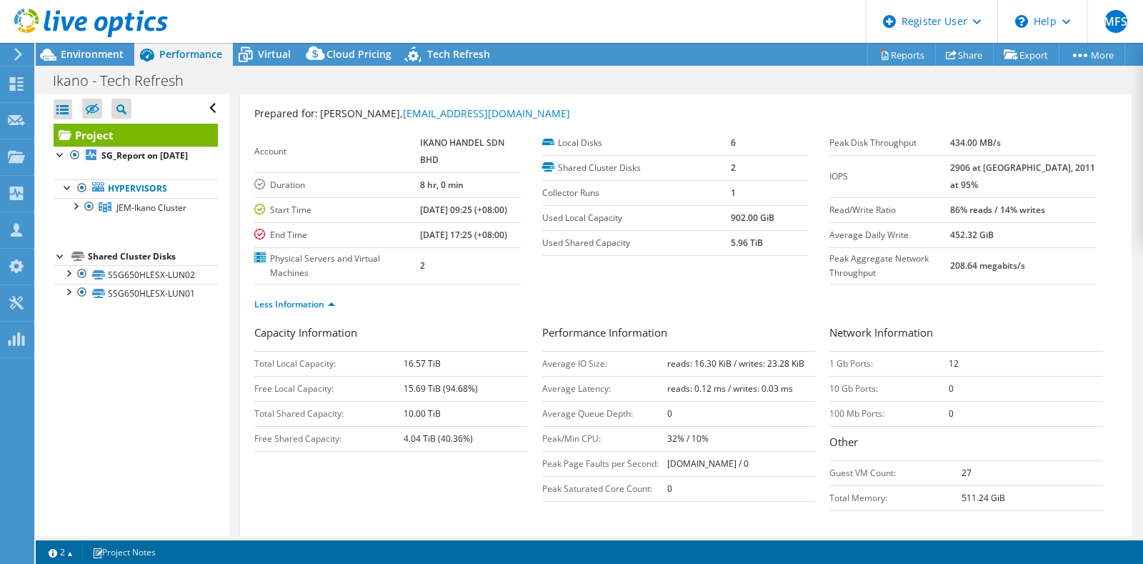
scroll to position [89, 0]
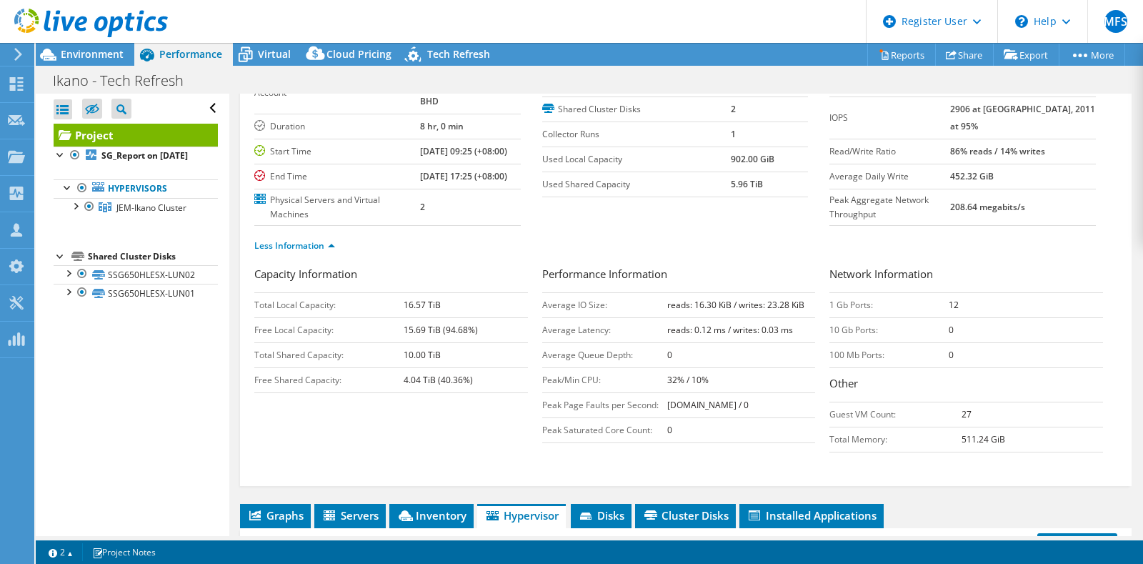
click at [559, 226] on section "Account IKANO HANDEL SDN BHD Duration 8 hr, 0 min Start Time 09/22/2025, 09:25 …" at bounding box center [541, 149] width 575 height 154
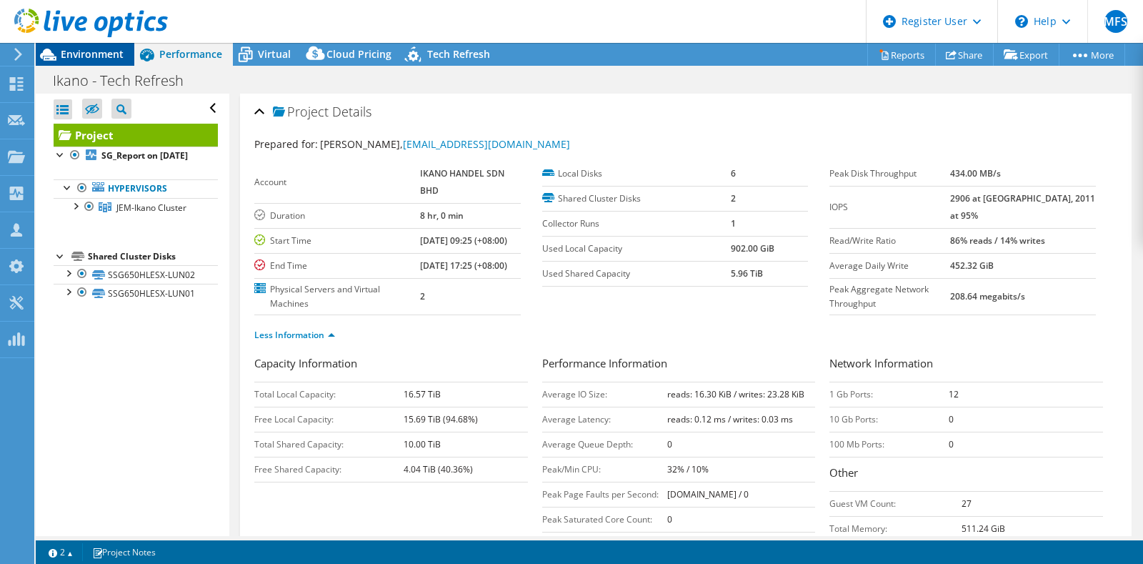
click at [76, 58] on span "Environment" at bounding box center [92, 54] width 63 height 14
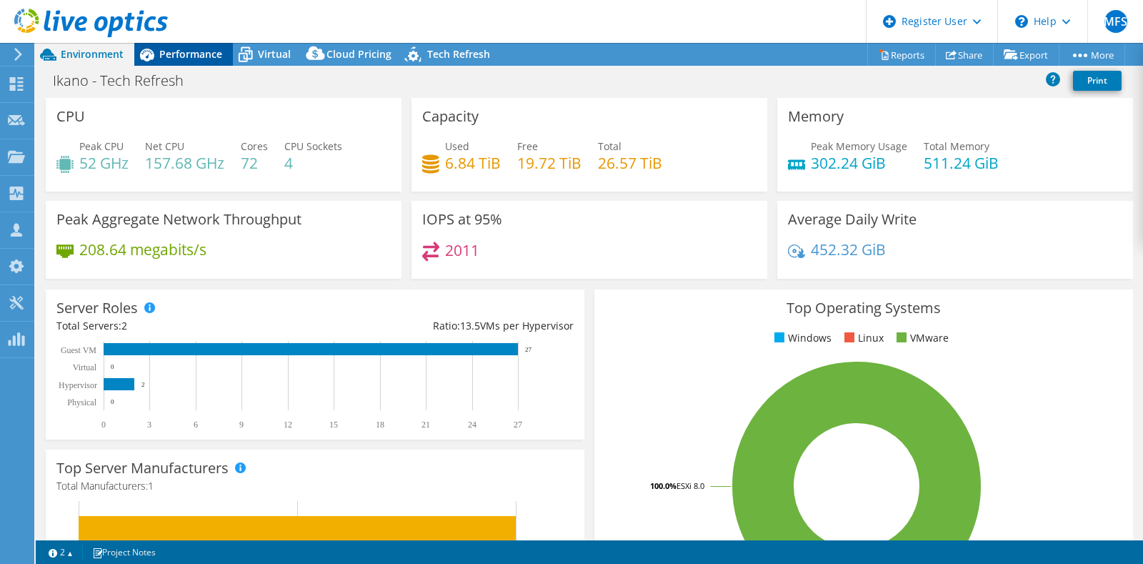
click at [164, 56] on span "Performance" at bounding box center [190, 54] width 63 height 14
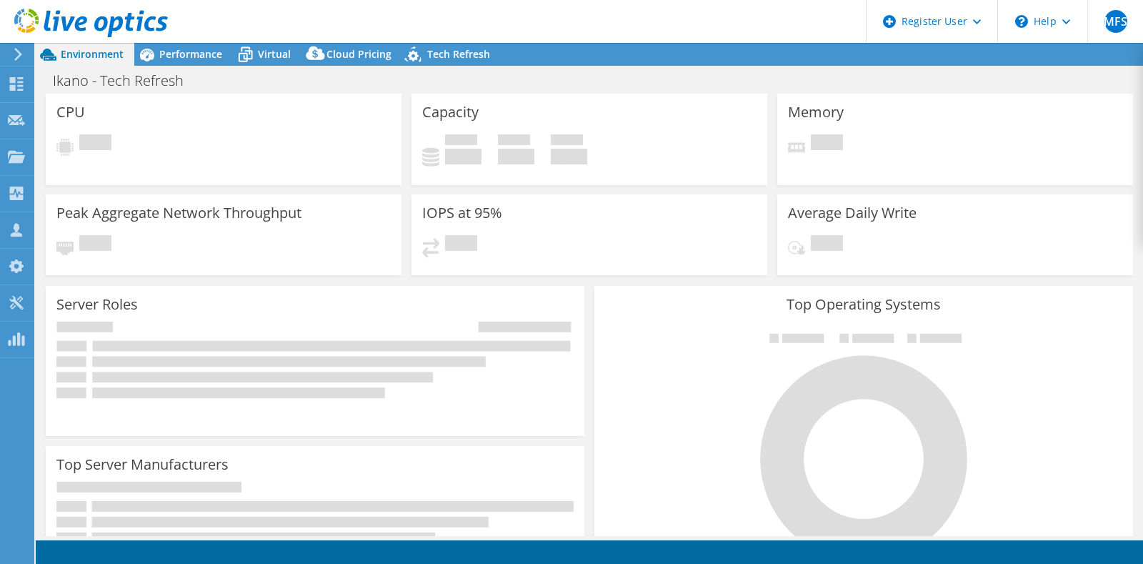
select select "USD"
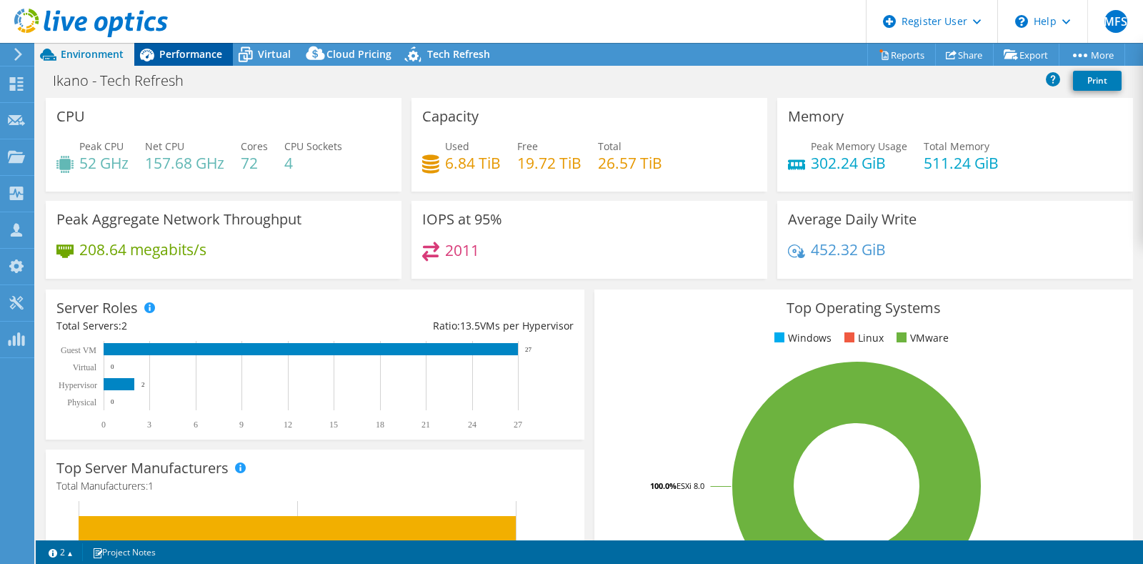
click at [181, 51] on span "Performance" at bounding box center [190, 54] width 63 height 14
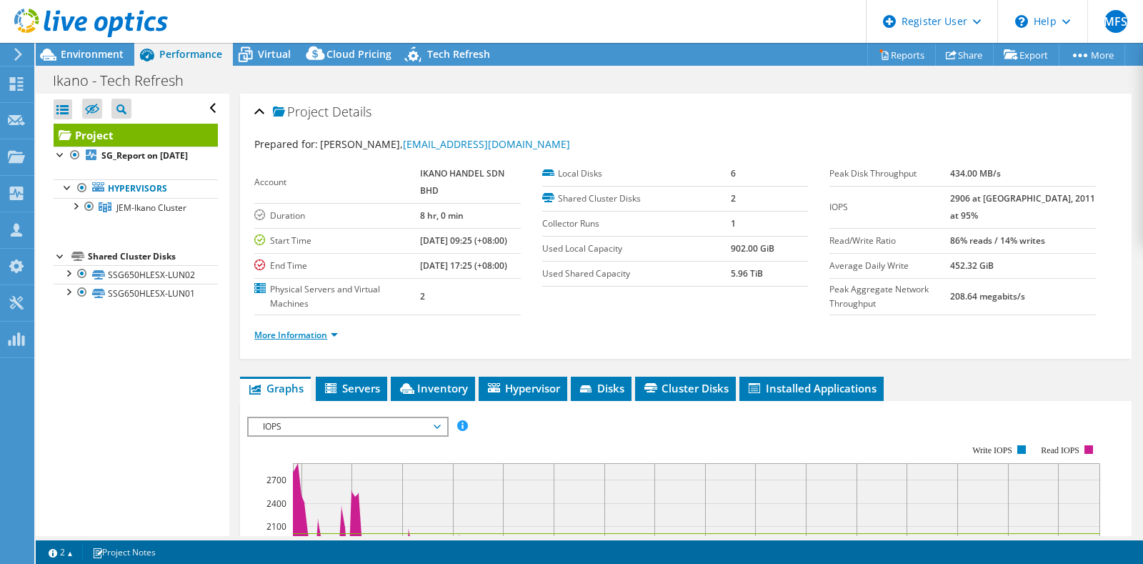
click at [316, 341] on link "More Information" at bounding box center [296, 335] width 84 height 12
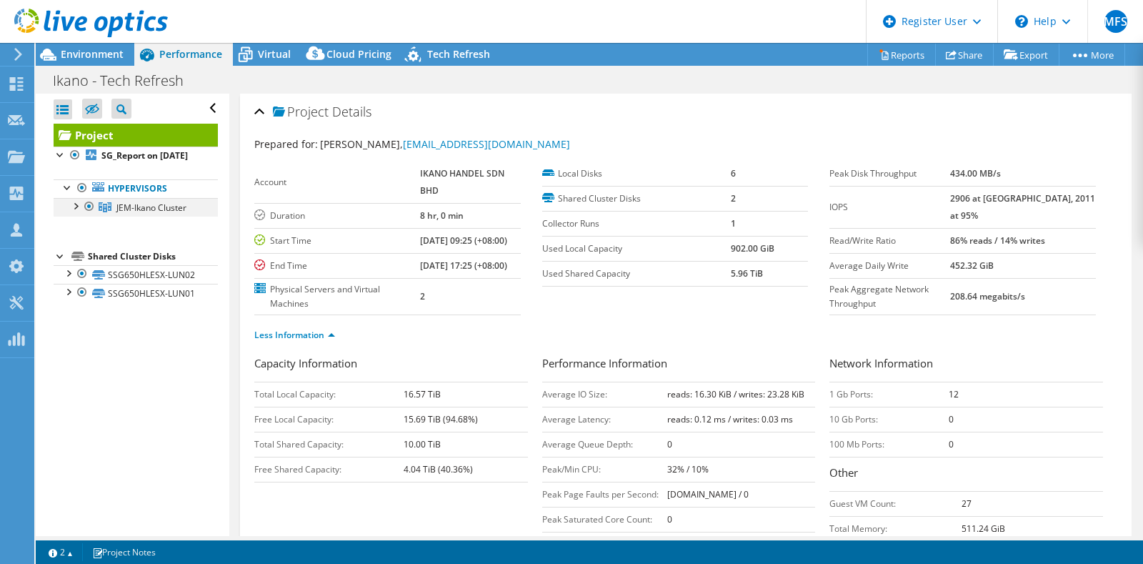
click at [76, 212] on div at bounding box center [75, 205] width 14 height 14
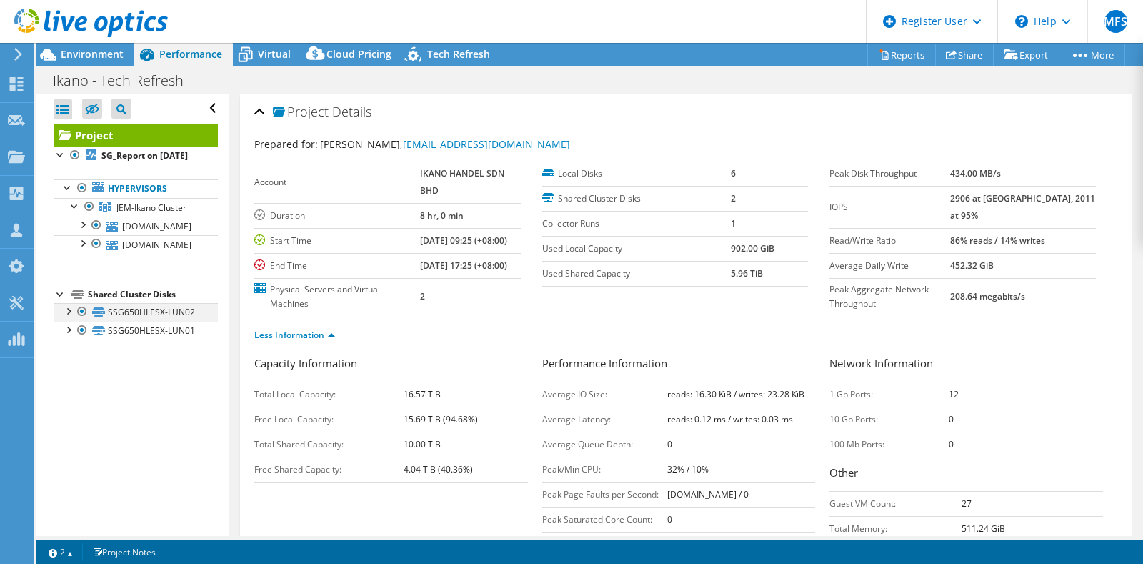
click at [69, 317] on div at bounding box center [68, 310] width 14 height 14
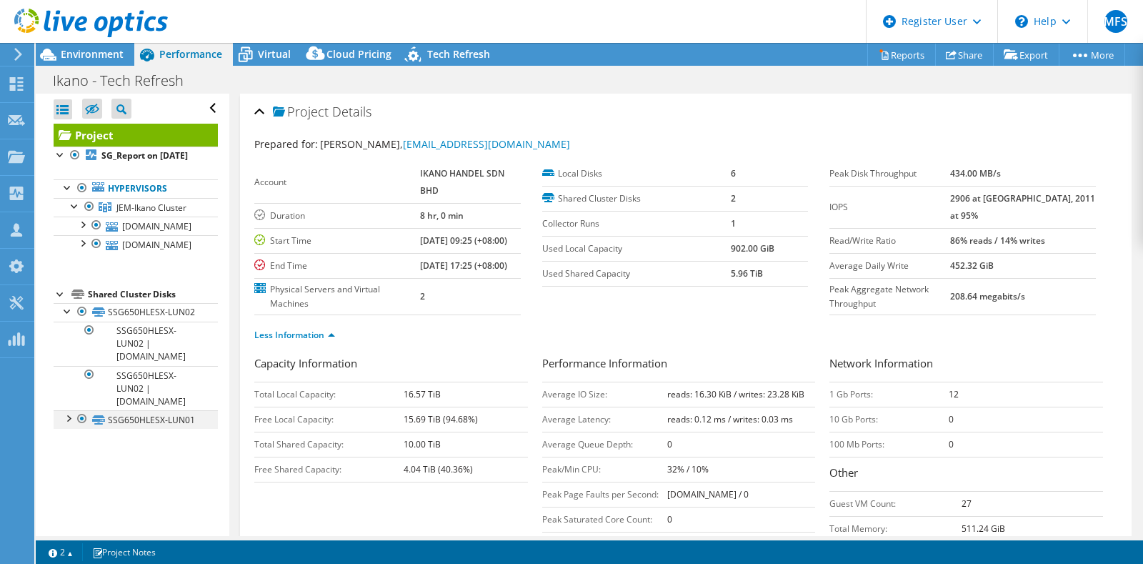
click at [69, 424] on div at bounding box center [68, 417] width 14 height 14
click at [70, 410] on div at bounding box center [68, 417] width 14 height 14
click at [68, 321] on link "SSG650HLESX-LUN02" at bounding box center [136, 312] width 164 height 19
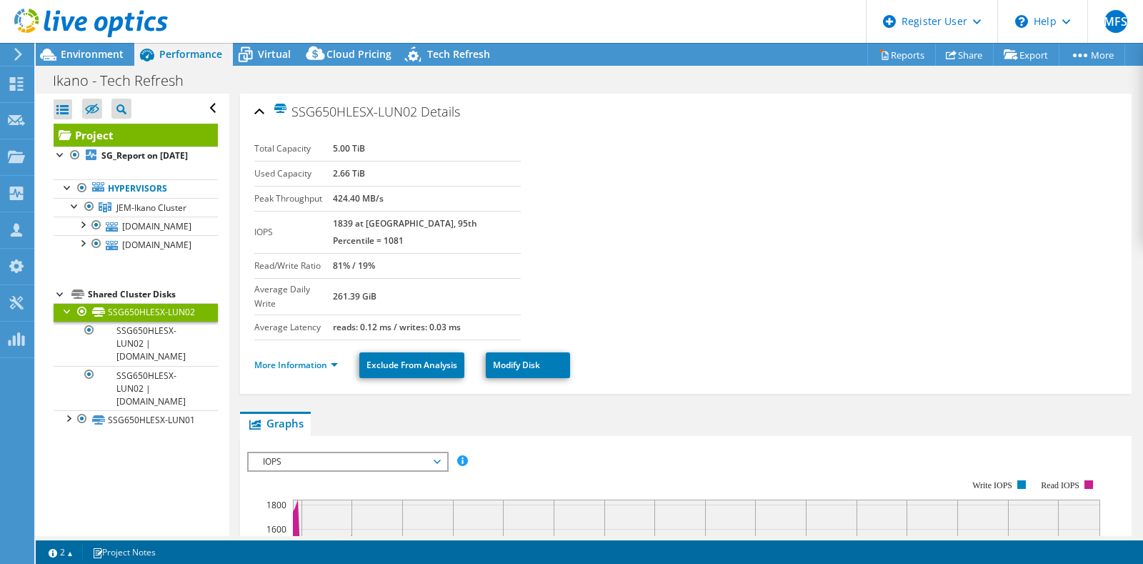
click at [54, 321] on link "SSG650HLESX-LUN02" at bounding box center [136, 312] width 164 height 19
click at [93, 321] on link "SSG650HLESX-LUN02" at bounding box center [136, 312] width 164 height 19
click at [50, 324] on div "PowerSizer" at bounding box center [67, 339] width 67 height 36
click at [63, 300] on div at bounding box center [61, 293] width 14 height 14
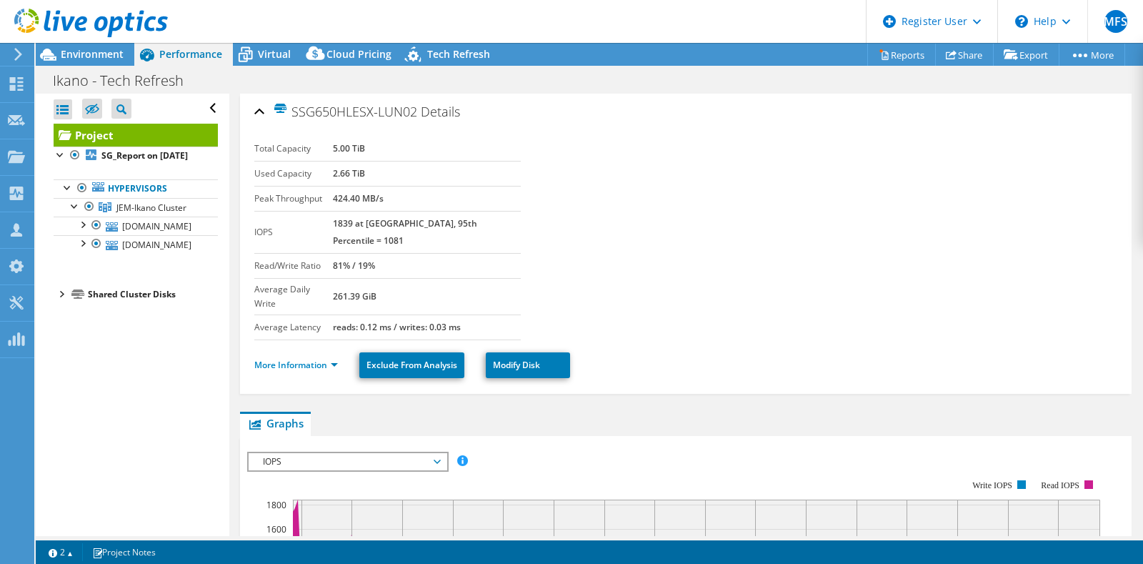
click at [50, 152] on div "Open All Close All Hide Excluded Nodes Project Tree Filter" at bounding box center [132, 315] width 193 height 442
click at [53, 154] on div "Open All Close All Hide Excluded Nodes Project Tree Filter" at bounding box center [132, 315] width 193 height 442
click at [56, 154] on div at bounding box center [61, 153] width 14 height 14
click at [82, 199] on li "Shared Cluster Disks SSG650HLESX-LUN02 SSG650HLESX-LUN02 | ssg650hlesx02.bara.i…" at bounding box center [136, 190] width 164 height 17
click at [89, 199] on div "Shared Cluster Disks" at bounding box center [153, 190] width 130 height 17
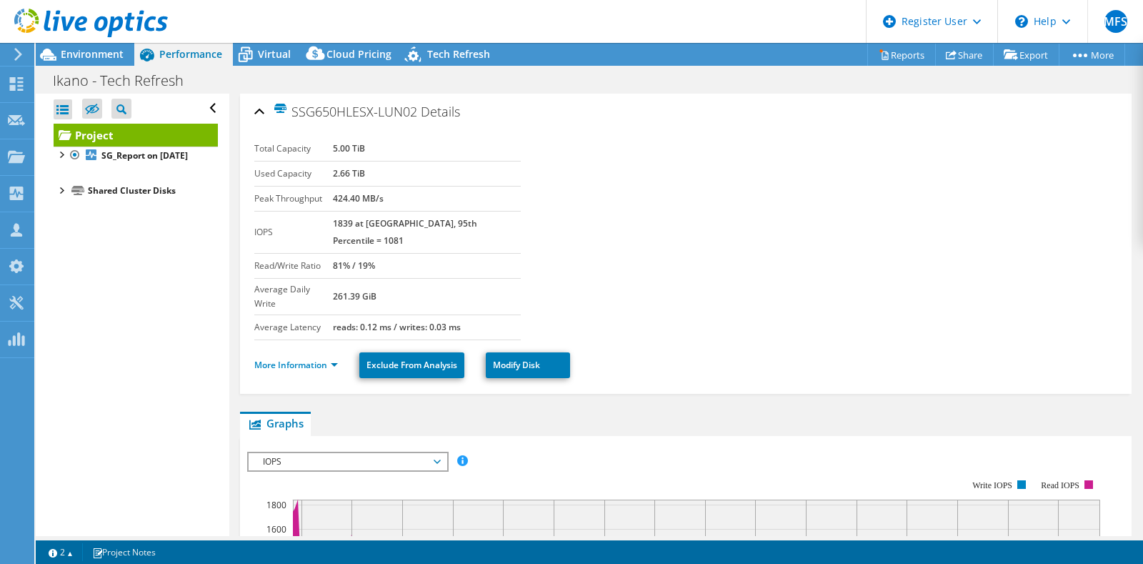
click at [63, 196] on div at bounding box center [61, 189] width 14 height 14
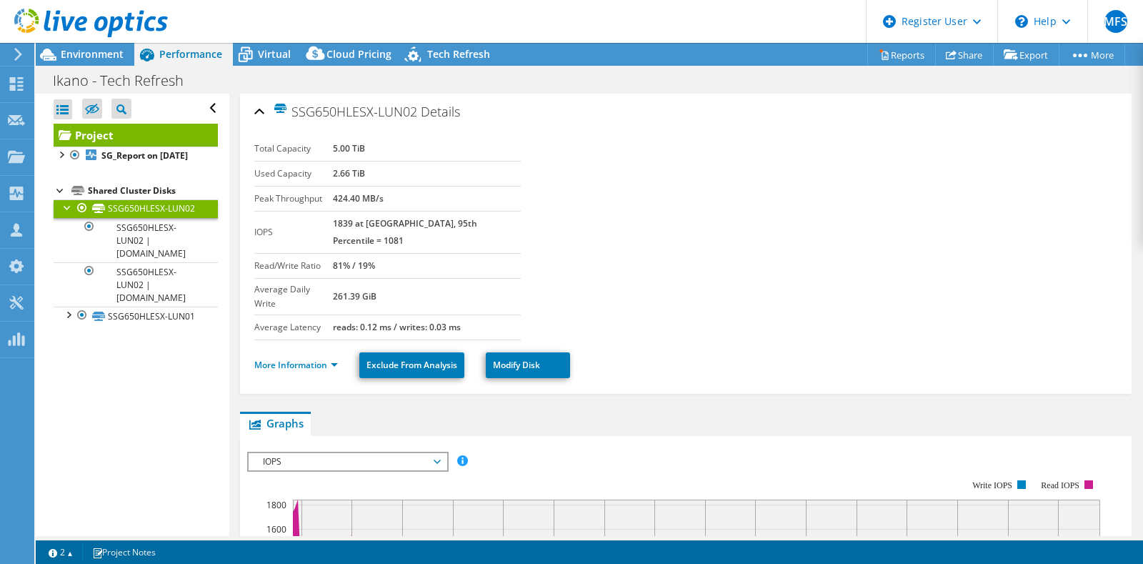
click at [76, 216] on div at bounding box center [82, 207] width 14 height 17
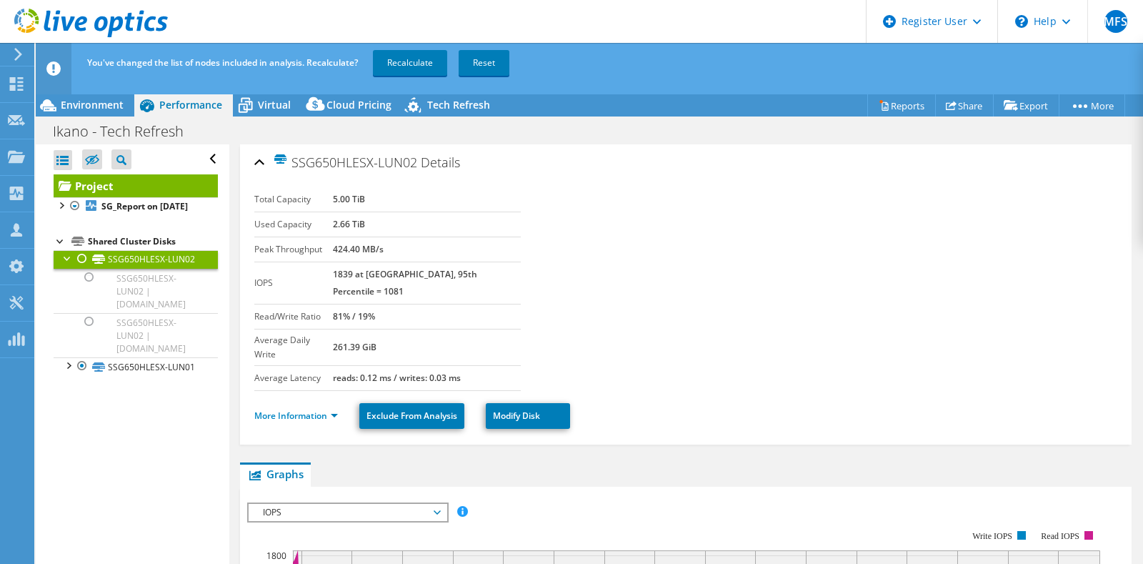
click at [79, 267] on div at bounding box center [82, 258] width 14 height 17
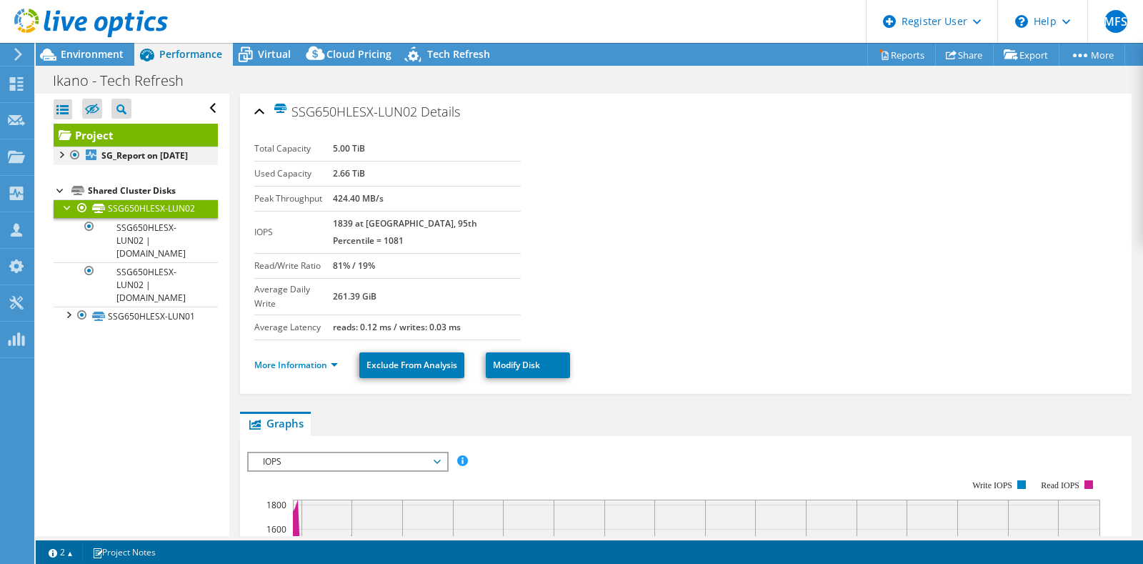
click at [67, 159] on div at bounding box center [61, 153] width 14 height 14
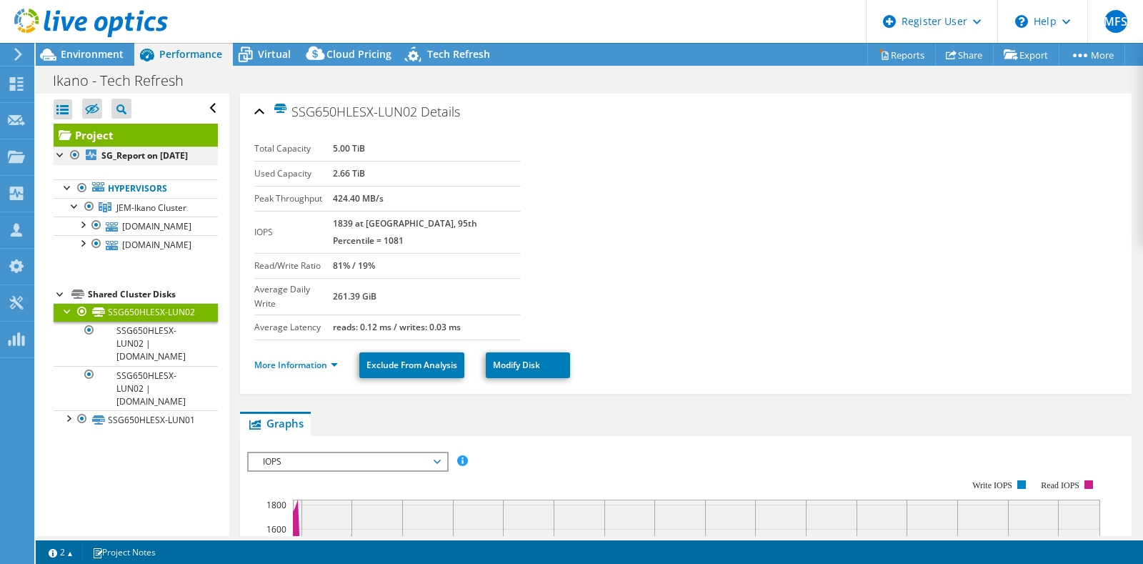
click at [69, 146] on div at bounding box center [75, 154] width 14 height 17
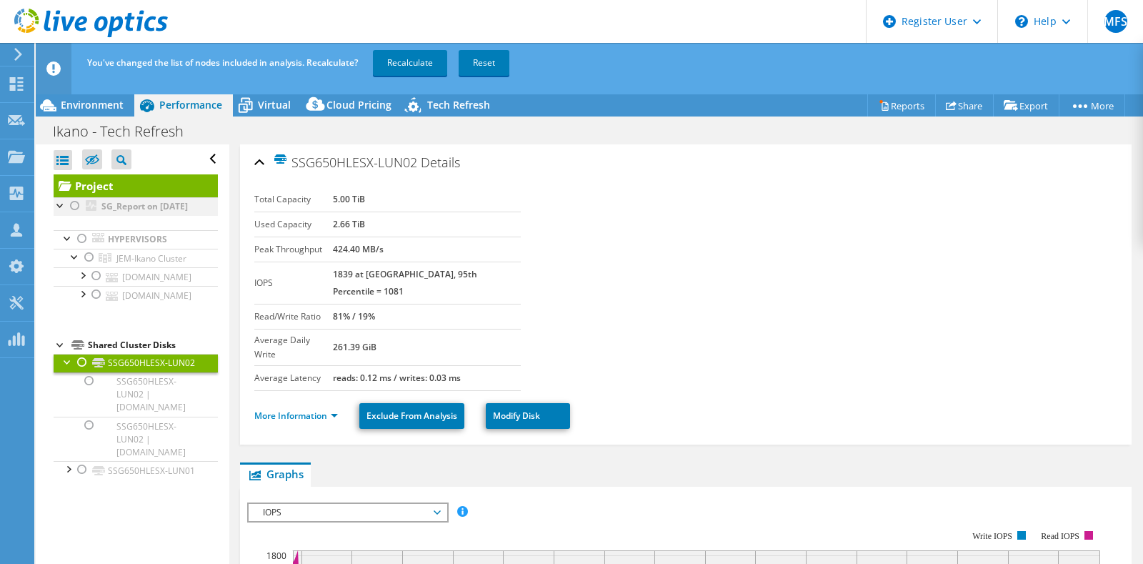
click at [72, 207] on div at bounding box center [75, 205] width 14 height 17
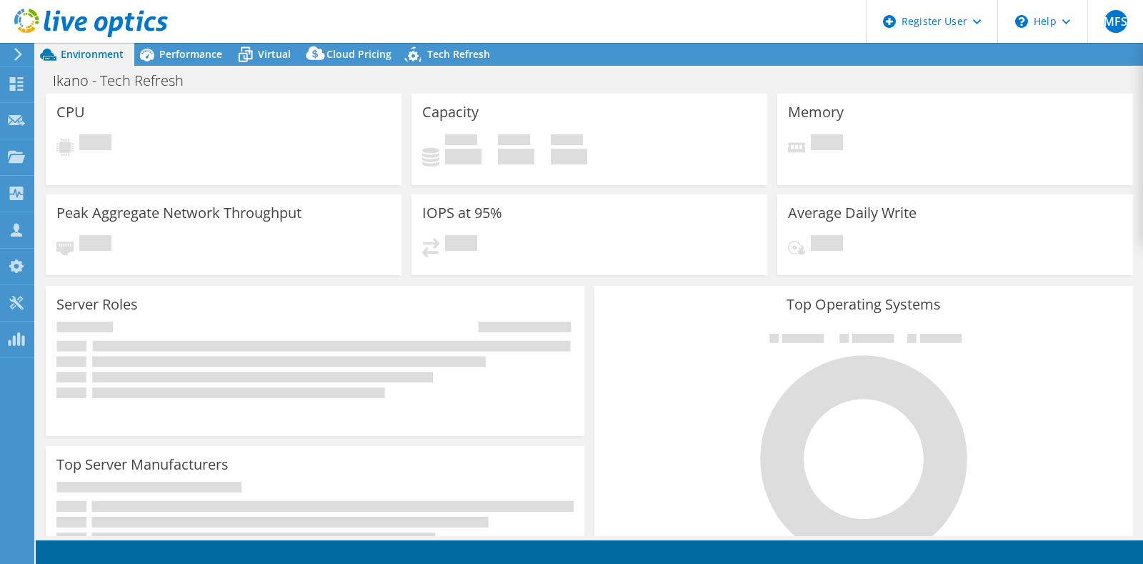
select select "USD"
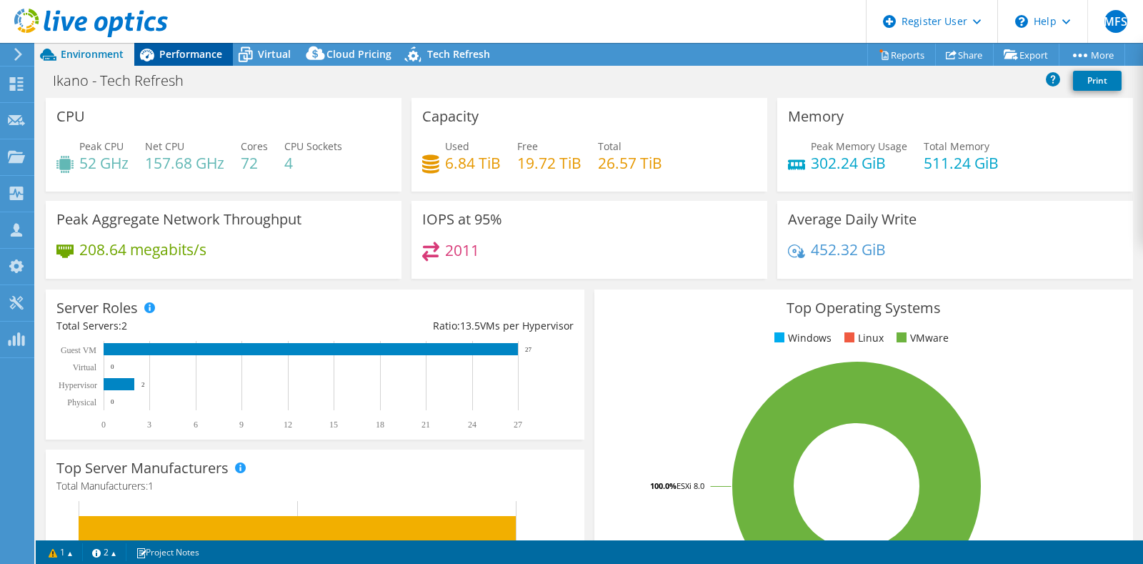
click at [162, 56] on span "Performance" at bounding box center [190, 54] width 63 height 14
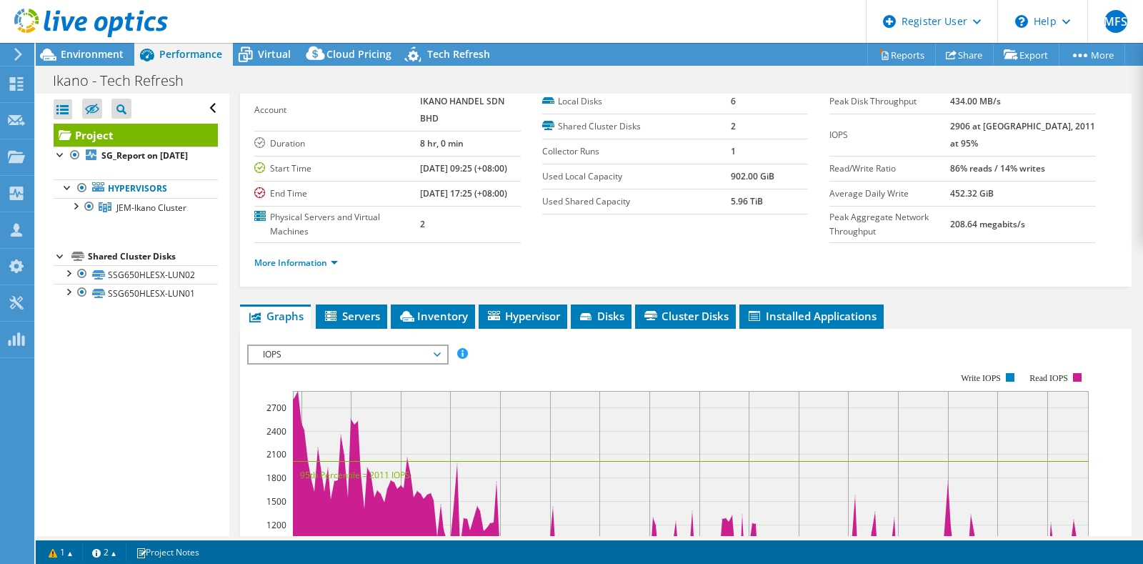
scroll to position [89, 0]
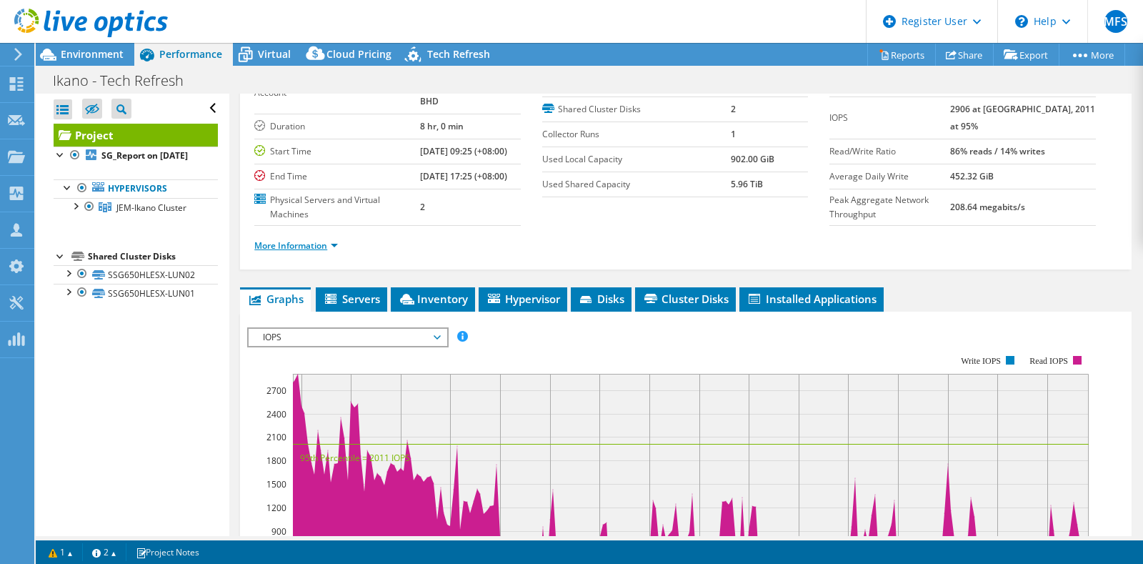
click at [311, 251] on link "More Information" at bounding box center [296, 245] width 84 height 12
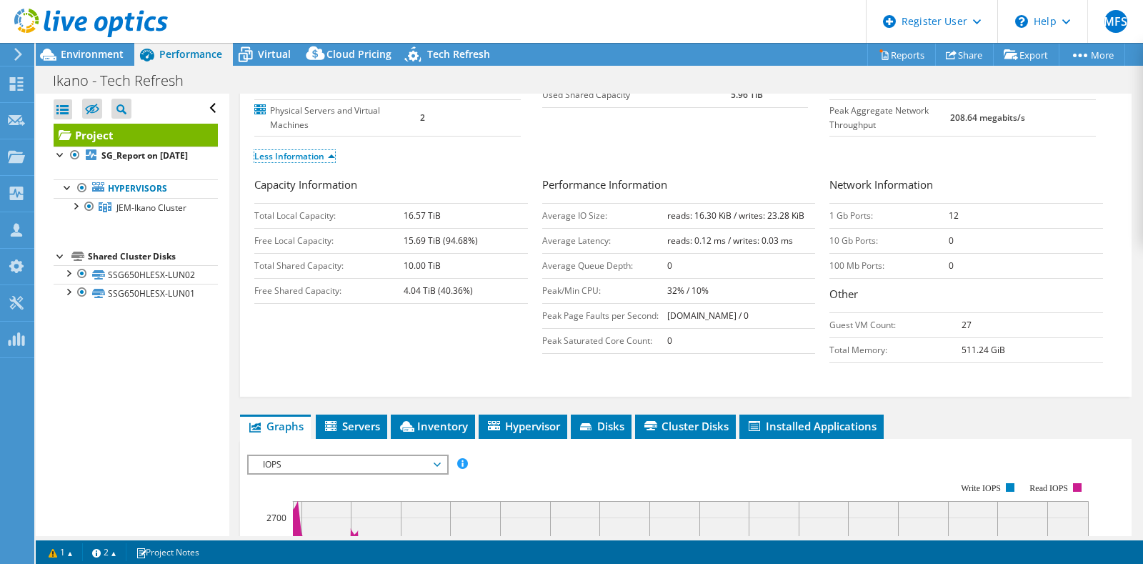
scroll to position [268, 0]
